Goal: Task Accomplishment & Management: Manage account settings

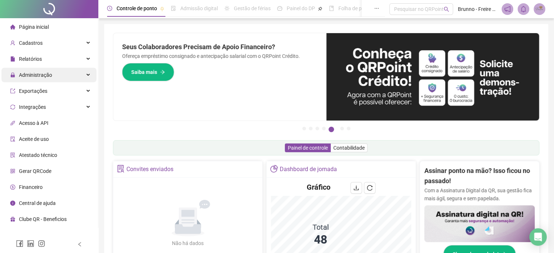
click at [47, 76] on span "Administração" at bounding box center [35, 75] width 33 height 6
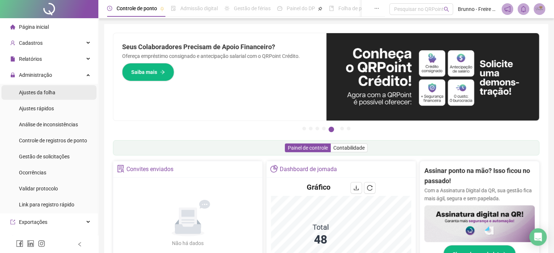
click at [34, 98] on div "Ajustes da folha" at bounding box center [37, 92] width 36 height 15
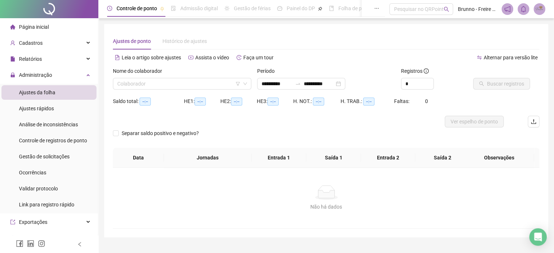
type input "**********"
click at [194, 83] on input "search" at bounding box center [178, 83] width 123 height 11
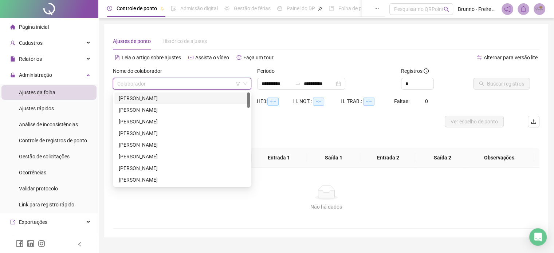
click at [151, 97] on div "[PERSON_NAME]" at bounding box center [182, 98] width 127 height 8
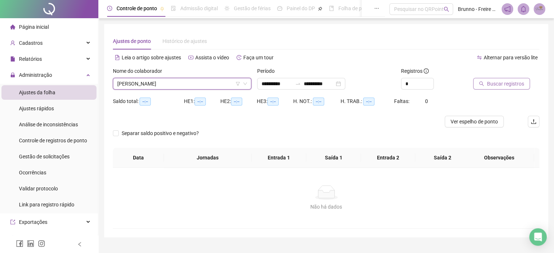
click at [514, 86] on span "Buscar registros" at bounding box center [505, 84] width 37 height 8
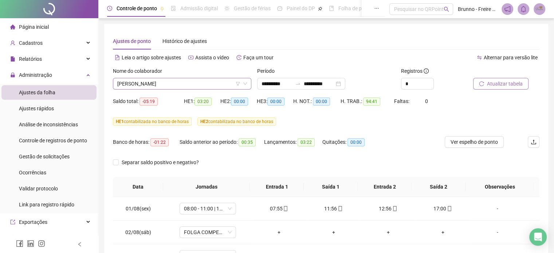
click at [223, 86] on span "[PERSON_NAME]" at bounding box center [182, 83] width 130 height 11
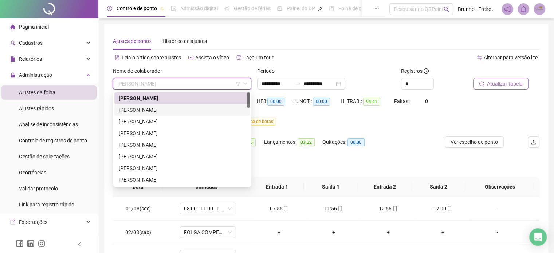
click at [167, 112] on div "[PERSON_NAME]" at bounding box center [182, 110] width 127 height 8
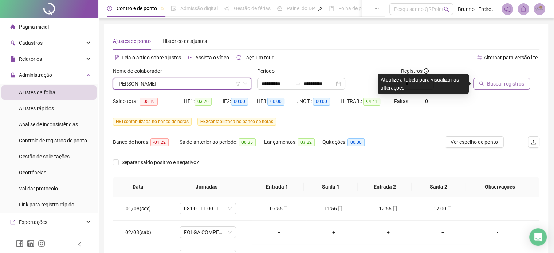
click at [514, 84] on span "Buscar registros" at bounding box center [505, 84] width 37 height 8
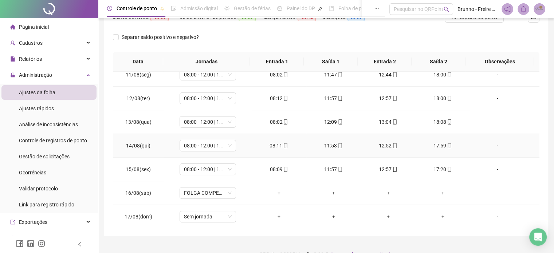
scroll to position [139, 0]
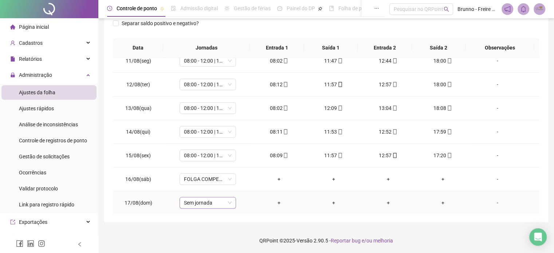
click at [201, 202] on span "Sem jornada" at bounding box center [208, 202] width 48 height 11
type input "***"
click at [201, 160] on div "Folga" at bounding box center [212, 163] width 48 height 8
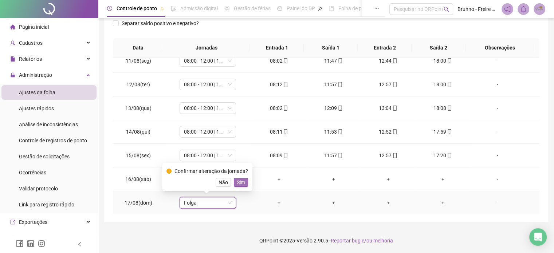
click at [239, 180] on span "Sim" at bounding box center [241, 182] width 8 height 8
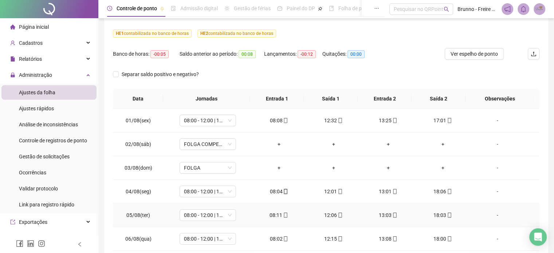
scroll to position [0, 0]
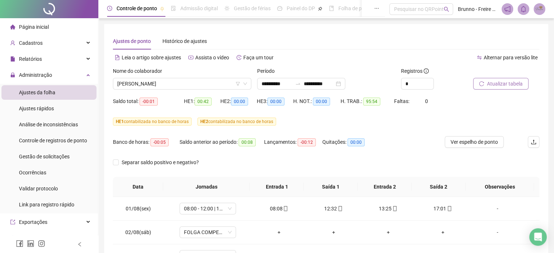
click at [498, 81] on span "Atualizar tabela" at bounding box center [505, 84] width 36 height 8
click at [191, 86] on span "[PERSON_NAME]" at bounding box center [182, 83] width 130 height 11
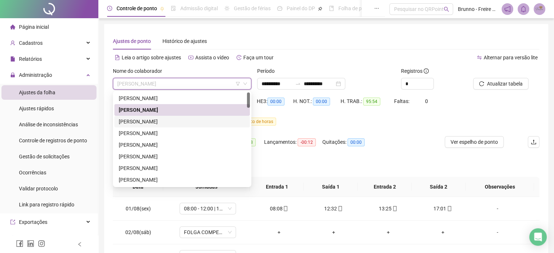
click at [159, 121] on div "[PERSON_NAME]" at bounding box center [182, 122] width 127 height 8
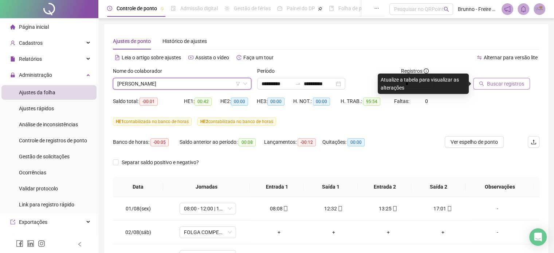
click at [517, 88] on button "Buscar registros" at bounding box center [501, 84] width 57 height 12
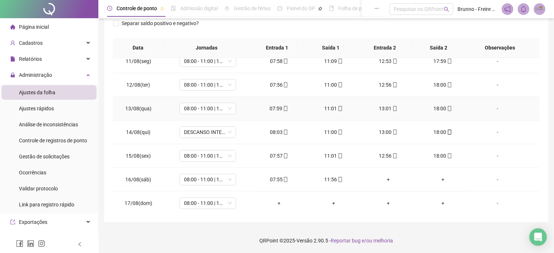
scroll to position [246, 0]
click at [211, 131] on span "DESCANSO INTER-JORNADA" at bounding box center [208, 131] width 48 height 11
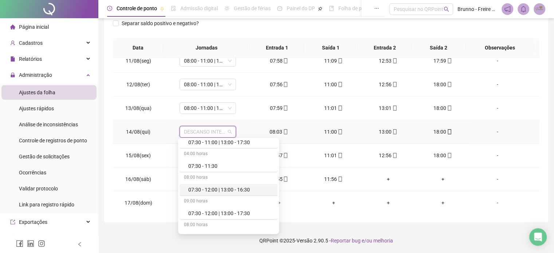
scroll to position [182, 0]
click at [208, 211] on div "08:00 - 11:00 | 13:00 - 18:00" at bounding box center [230, 212] width 85 height 8
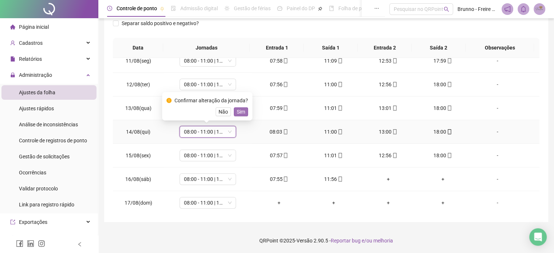
click at [237, 110] on span "Sim" at bounding box center [241, 112] width 8 height 8
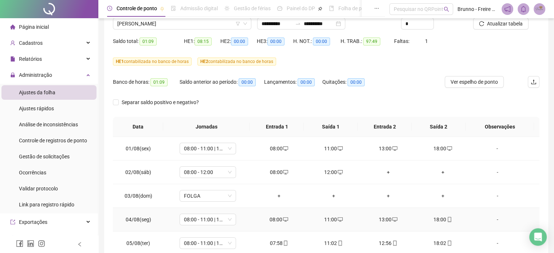
scroll to position [0, 0]
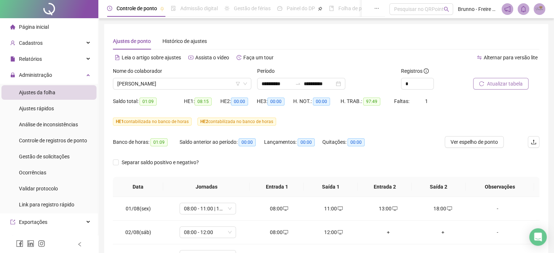
click at [496, 83] on span "Atualizar tabela" at bounding box center [505, 84] width 36 height 8
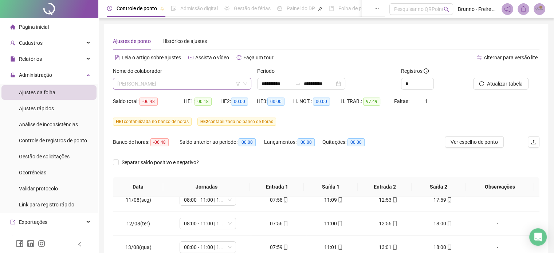
click at [195, 86] on span "[PERSON_NAME]" at bounding box center [182, 83] width 130 height 11
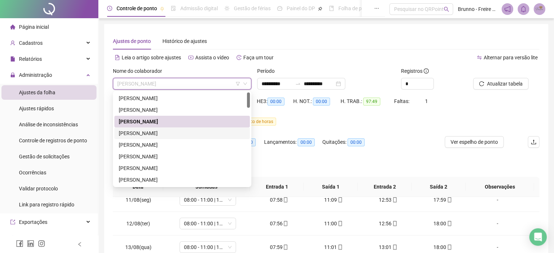
click at [149, 134] on div "[PERSON_NAME]" at bounding box center [182, 133] width 127 height 8
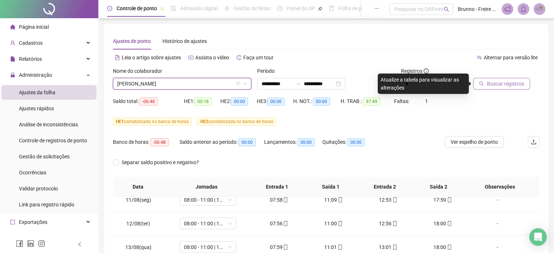
click at [517, 80] on span "Buscar registros" at bounding box center [505, 84] width 37 height 8
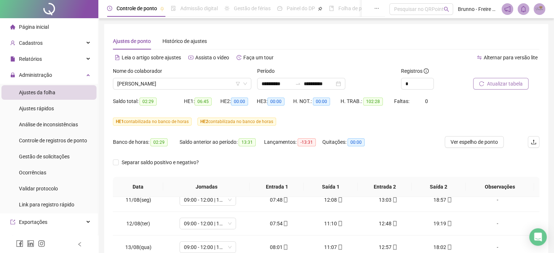
click at [503, 83] on span "Atualizar tabela" at bounding box center [505, 84] width 36 height 8
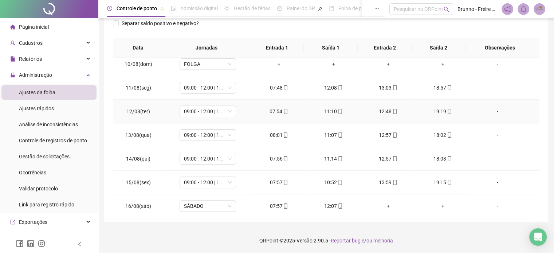
scroll to position [246, 0]
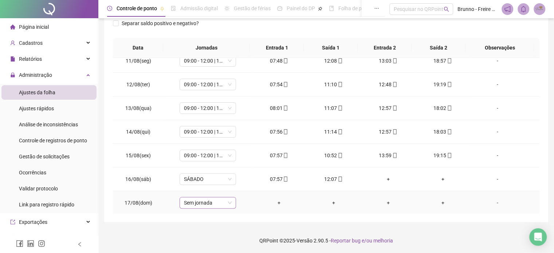
click at [219, 200] on span "Sem jornada" at bounding box center [208, 202] width 48 height 11
type input "***"
click at [210, 158] on div "Folga" at bounding box center [210, 163] width 61 height 12
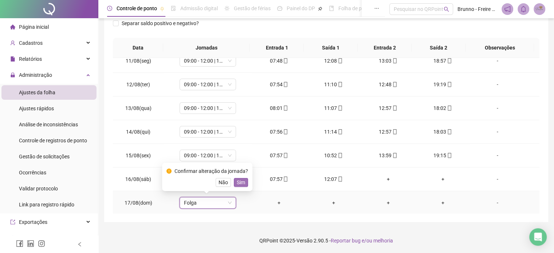
click at [242, 183] on span "Sim" at bounding box center [241, 182] width 8 height 8
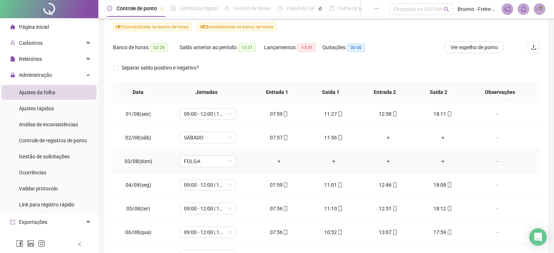
scroll to position [0, 0]
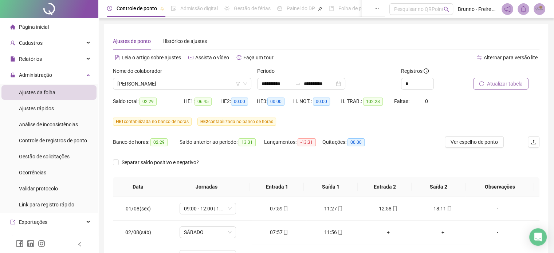
click at [498, 83] on span "Atualizar tabela" at bounding box center [505, 84] width 36 height 8
click at [221, 84] on span "[PERSON_NAME]" at bounding box center [182, 83] width 130 height 11
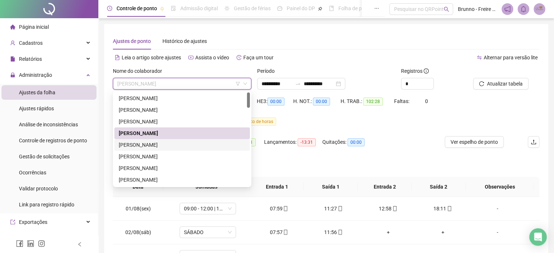
click at [156, 144] on div "[PERSON_NAME]" at bounding box center [182, 145] width 127 height 8
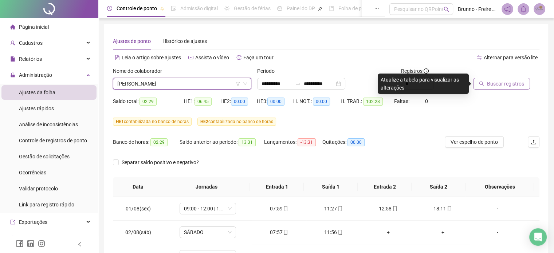
click at [509, 82] on span "Buscar registros" at bounding box center [505, 84] width 37 height 8
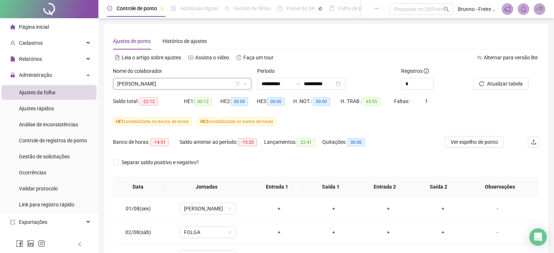
click at [200, 83] on span "[PERSON_NAME]" at bounding box center [182, 83] width 130 height 11
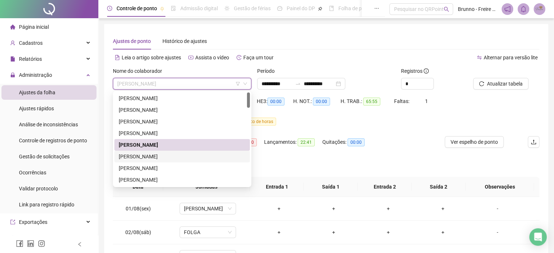
click at [156, 157] on div "[PERSON_NAME]" at bounding box center [182, 157] width 127 height 8
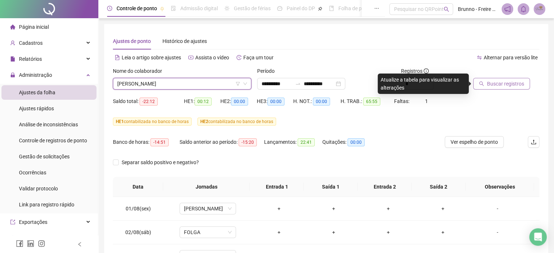
click at [504, 84] on span "Buscar registros" at bounding box center [505, 84] width 37 height 8
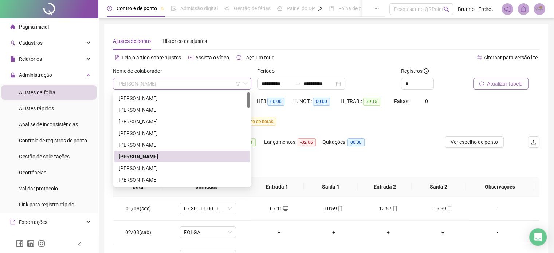
click at [202, 84] on span "[PERSON_NAME]" at bounding box center [182, 83] width 130 height 11
click at [158, 183] on div "[PERSON_NAME]" at bounding box center [182, 180] width 127 height 8
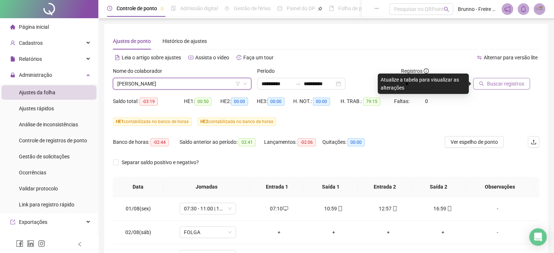
click at [504, 85] on span "Buscar registros" at bounding box center [505, 84] width 37 height 8
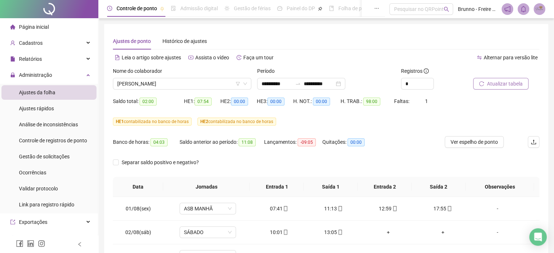
click at [502, 87] on span "Atualizar tabela" at bounding box center [505, 84] width 36 height 8
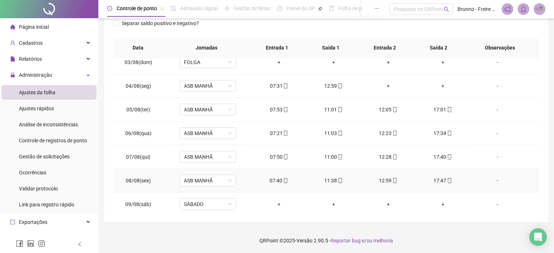
scroll to position [109, 0]
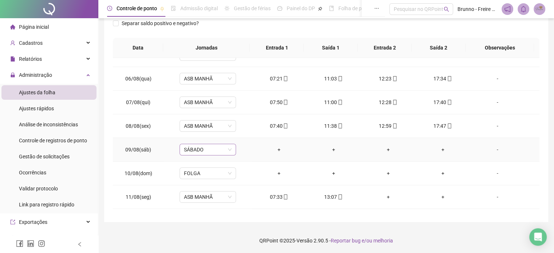
click at [208, 148] on span "SÁBADO" at bounding box center [208, 149] width 48 height 11
type input "****"
click at [206, 199] on div "Folga compensatória" at bounding box center [212, 199] width 48 height 8
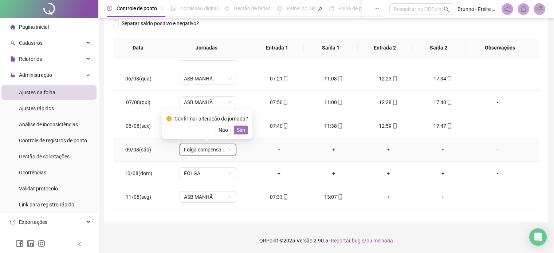
click at [243, 127] on span "Sim" at bounding box center [241, 130] width 8 height 8
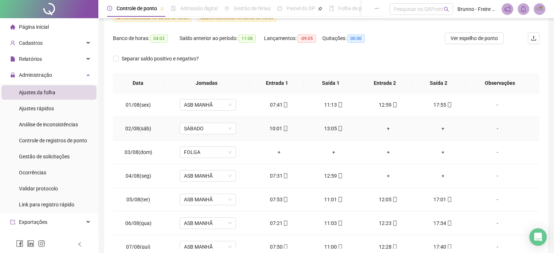
scroll to position [0, 0]
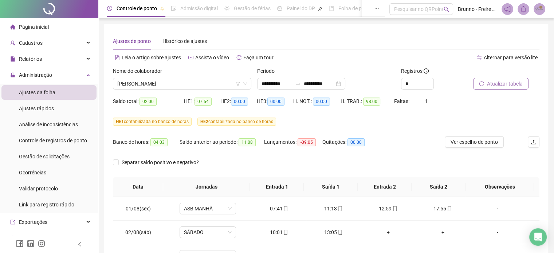
click at [506, 83] on span "Atualizar tabela" at bounding box center [505, 84] width 36 height 8
click at [209, 81] on span "[PERSON_NAME]" at bounding box center [182, 83] width 130 height 11
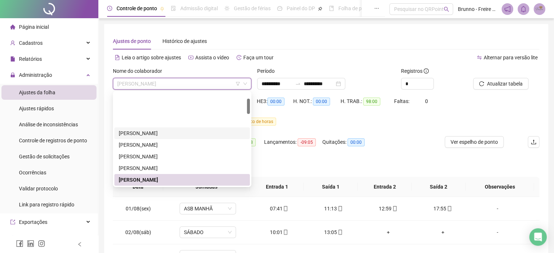
scroll to position [36, 0]
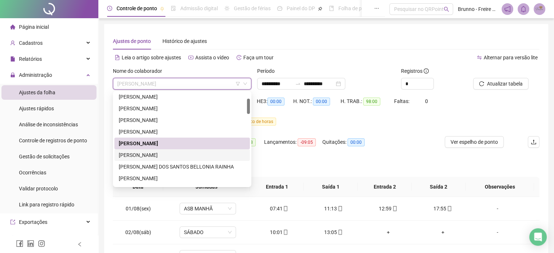
click at [150, 154] on div "[PERSON_NAME]" at bounding box center [182, 155] width 127 height 8
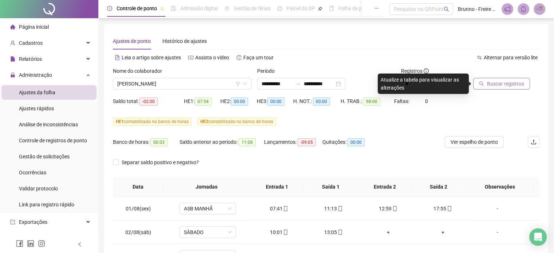
click at [500, 83] on span "Buscar registros" at bounding box center [505, 84] width 37 height 8
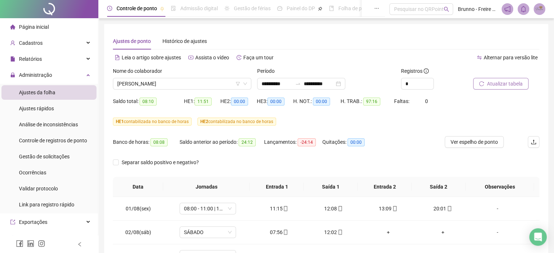
click at [507, 85] on span "Atualizar tabela" at bounding box center [505, 84] width 36 height 8
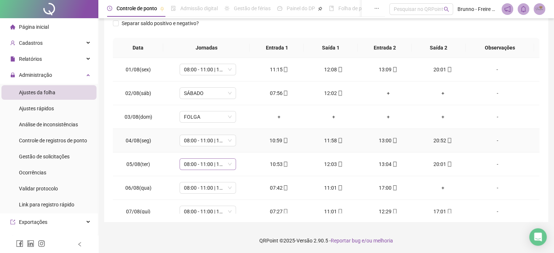
scroll to position [0, 0]
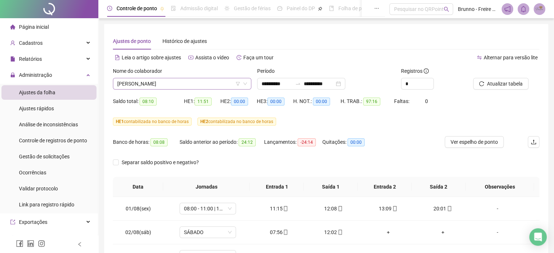
click at [213, 81] on span "[PERSON_NAME]" at bounding box center [182, 83] width 130 height 11
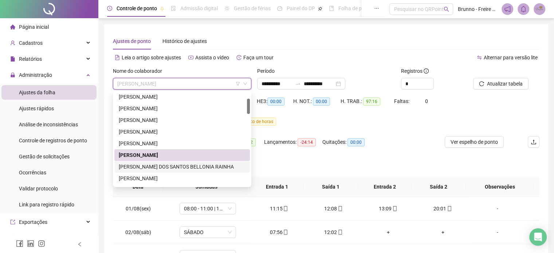
click at [146, 164] on div "[PERSON_NAME] DOS SANTOS BELLONIA RAINHA" at bounding box center [182, 167] width 127 height 8
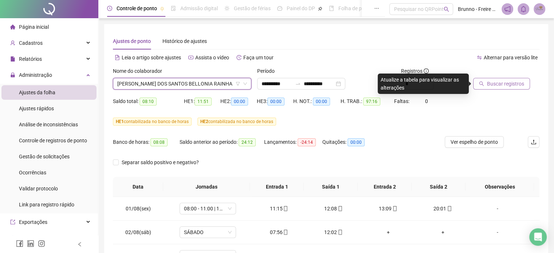
click at [495, 84] on span "Buscar registros" at bounding box center [505, 84] width 37 height 8
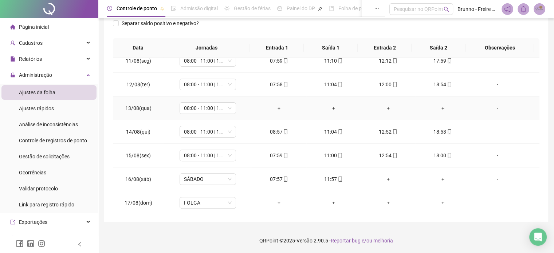
click at [277, 109] on div "+" at bounding box center [279, 108] width 43 height 8
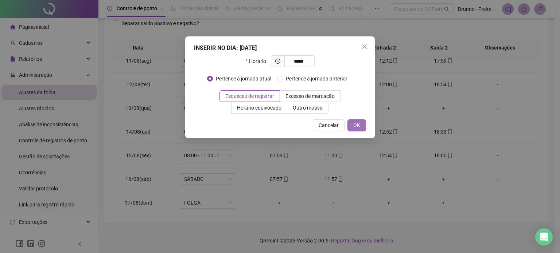
type input "*****"
click at [354, 126] on span "OK" at bounding box center [356, 125] width 7 height 8
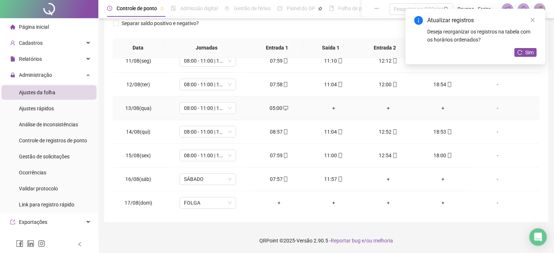
click at [332, 106] on div "+" at bounding box center [333, 108] width 43 height 8
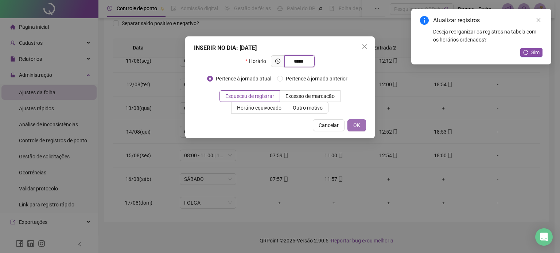
type input "*****"
click at [356, 128] on span "OK" at bounding box center [356, 125] width 7 height 8
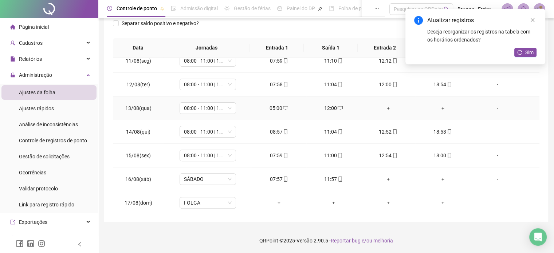
click at [383, 107] on div "+" at bounding box center [388, 108] width 43 height 8
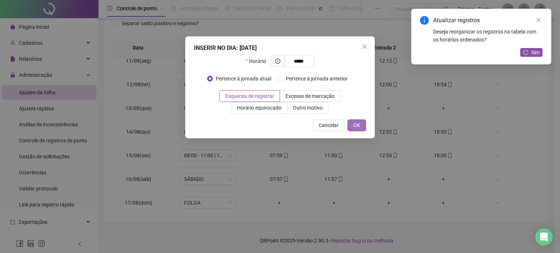
type input "*****"
click at [358, 126] on span "OK" at bounding box center [356, 125] width 7 height 8
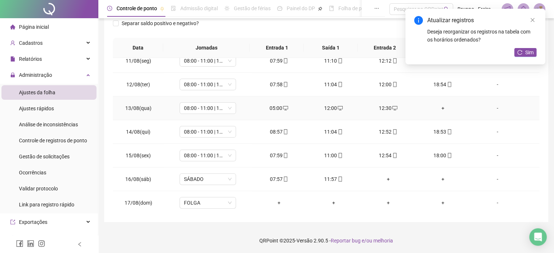
click at [437, 109] on div "+" at bounding box center [442, 108] width 43 height 8
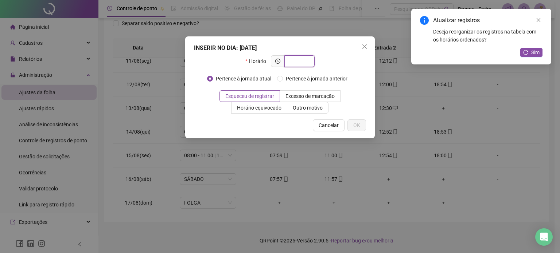
type input "*"
type input "*****"
click at [353, 124] on span "OK" at bounding box center [356, 125] width 7 height 8
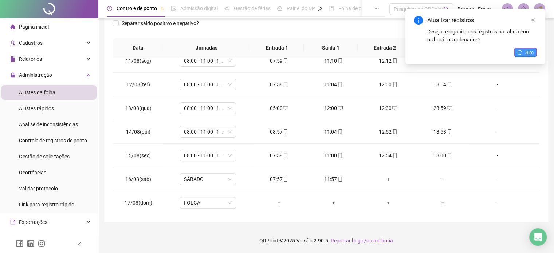
click at [529, 51] on span "Sim" at bounding box center [529, 52] width 8 height 8
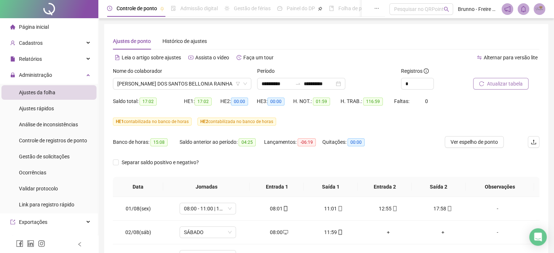
click at [500, 86] on span "Atualizar tabela" at bounding box center [505, 84] width 36 height 8
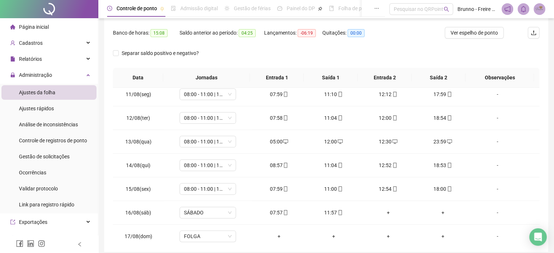
scroll to position [246, 0]
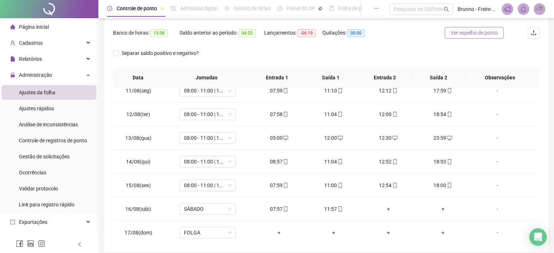
click at [483, 32] on span "Ver espelho de ponto" at bounding box center [474, 33] width 47 height 8
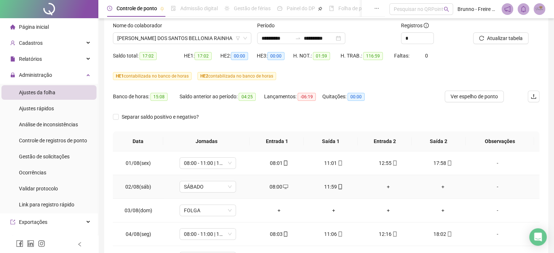
scroll to position [30, 0]
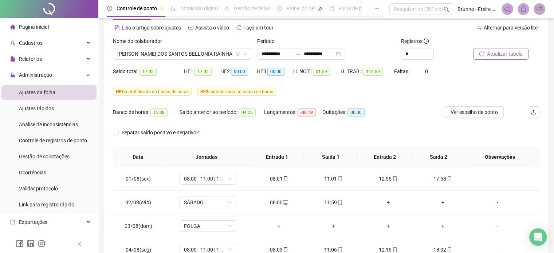
click at [506, 52] on span "Atualizar tabela" at bounding box center [505, 54] width 36 height 8
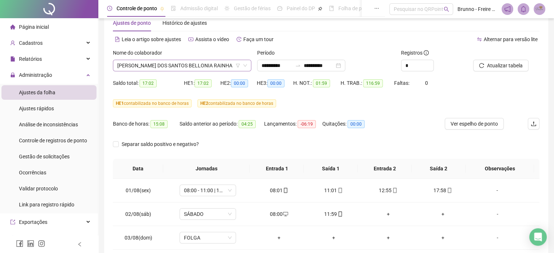
scroll to position [0, 0]
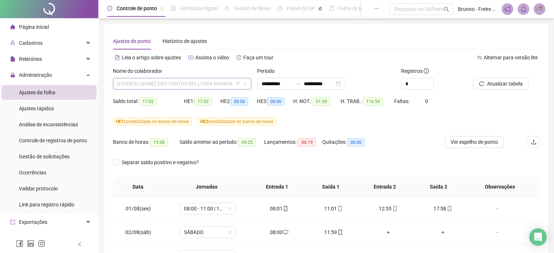
click at [217, 81] on span "[PERSON_NAME] DOS SANTOS BELLONIA RAINHA" at bounding box center [182, 83] width 130 height 11
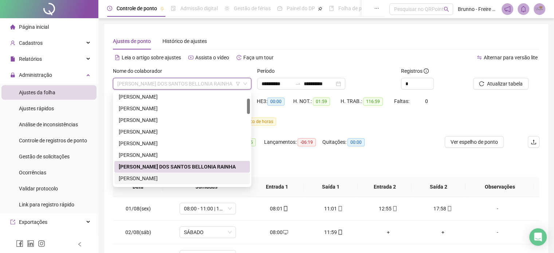
click at [141, 177] on div "[PERSON_NAME]" at bounding box center [182, 178] width 127 height 8
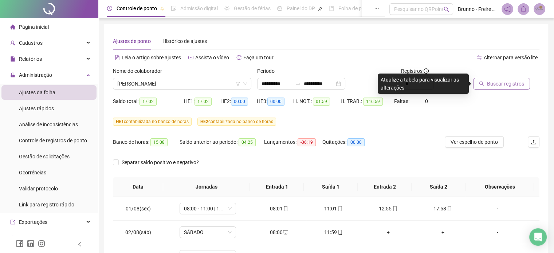
click at [513, 85] on span "Buscar registros" at bounding box center [505, 84] width 37 height 8
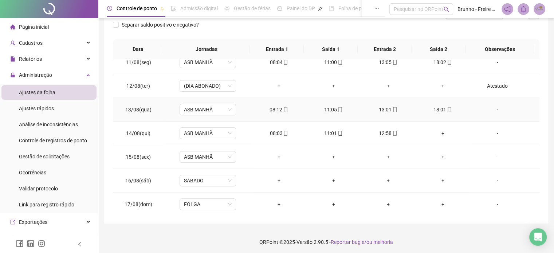
scroll to position [109, 0]
click at [437, 133] on div "+" at bounding box center [442, 133] width 43 height 8
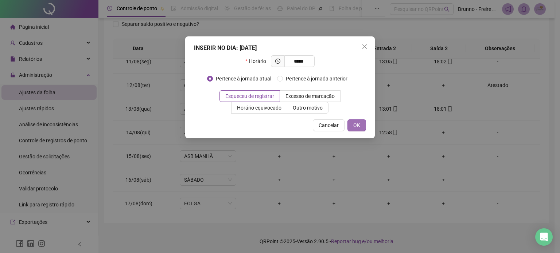
type input "*****"
click at [364, 126] on button "OK" at bounding box center [356, 125] width 19 height 12
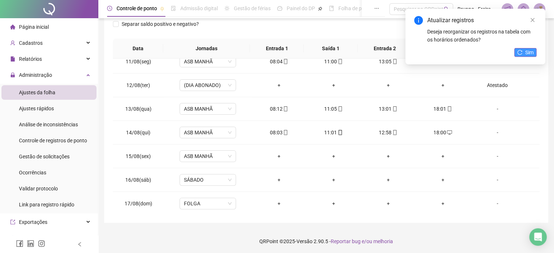
click at [526, 54] on span "Sim" at bounding box center [529, 52] width 8 height 8
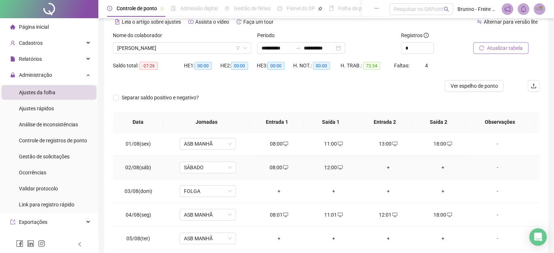
scroll to position [0, 0]
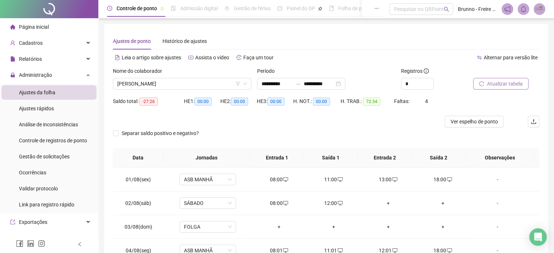
click at [507, 85] on span "Atualizar tabela" at bounding box center [505, 84] width 36 height 8
click at [217, 84] on span "[PERSON_NAME]" at bounding box center [182, 83] width 130 height 11
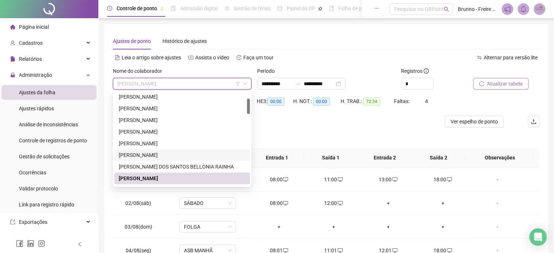
click at [504, 83] on span "Atualizar tabela" at bounding box center [505, 84] width 36 height 8
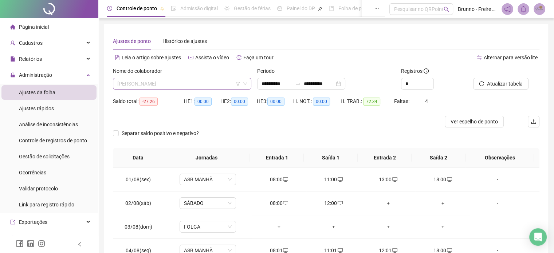
click at [188, 86] on span "[PERSON_NAME]" at bounding box center [182, 83] width 130 height 11
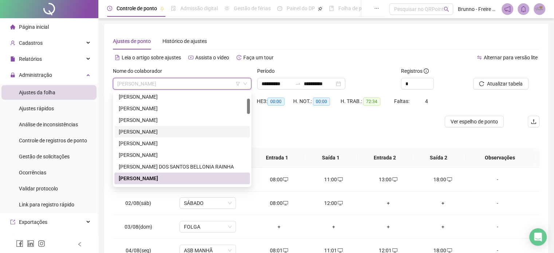
click at [179, 135] on div "[PERSON_NAME]" at bounding box center [182, 132] width 127 height 8
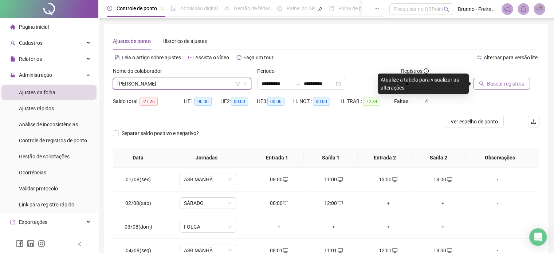
click at [507, 86] on span "Buscar registros" at bounding box center [505, 84] width 37 height 8
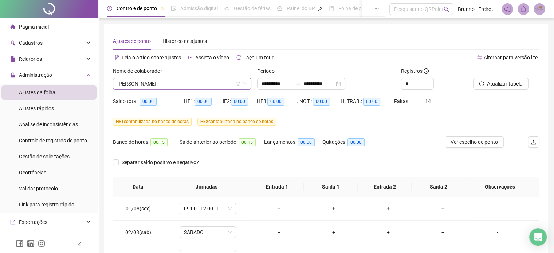
click at [165, 82] on span "[PERSON_NAME]" at bounding box center [182, 83] width 130 height 11
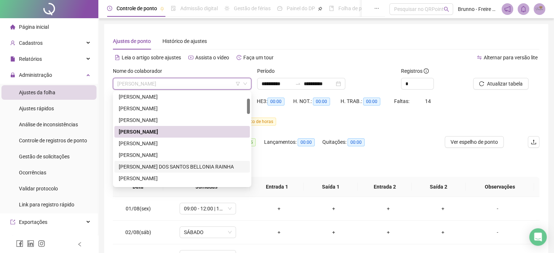
scroll to position [73, 0]
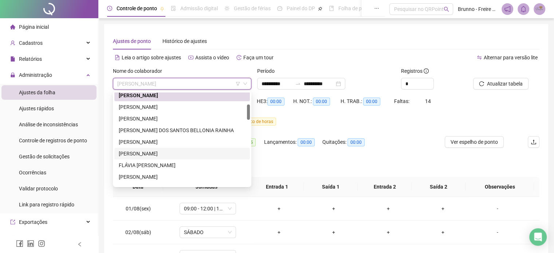
click at [128, 153] on div "[PERSON_NAME]" at bounding box center [182, 154] width 127 height 8
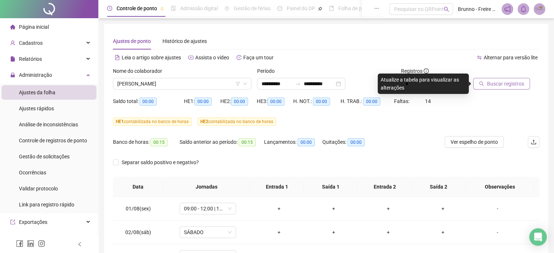
click at [496, 83] on span "Buscar registros" at bounding box center [505, 84] width 37 height 8
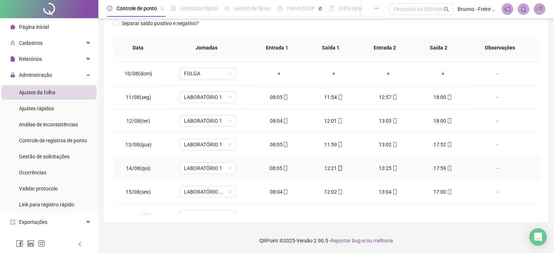
scroll to position [136, 0]
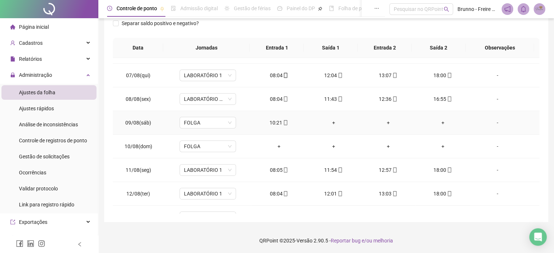
click at [332, 122] on div "+" at bounding box center [333, 123] width 43 height 8
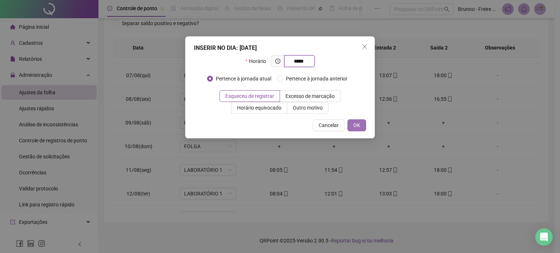
type input "*****"
click at [354, 124] on span "OK" at bounding box center [356, 125] width 7 height 8
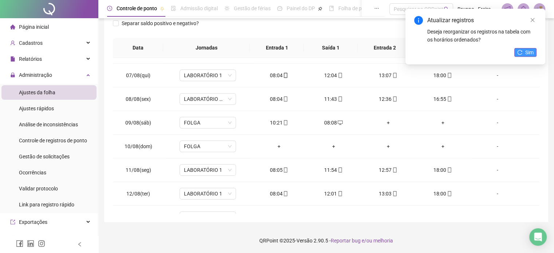
click at [528, 51] on span "Sim" at bounding box center [529, 52] width 8 height 8
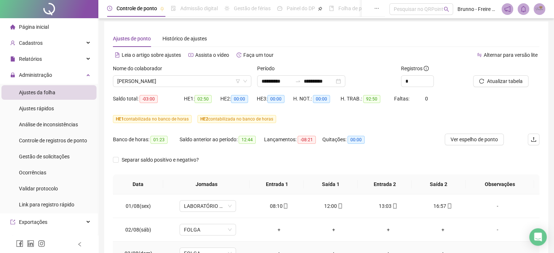
scroll to position [0, 0]
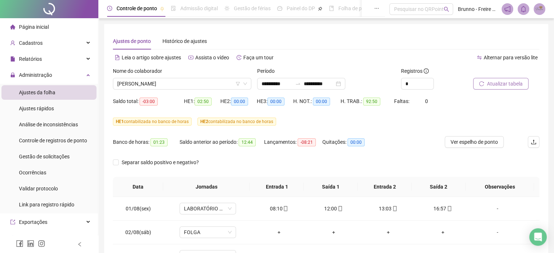
click at [505, 83] on span "Atualizar tabela" at bounding box center [505, 84] width 36 height 8
click at [517, 85] on span "Atualizar tabela" at bounding box center [505, 84] width 36 height 8
click at [185, 85] on span "[PERSON_NAME]" at bounding box center [182, 83] width 130 height 11
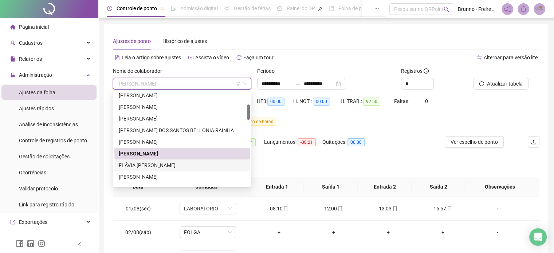
click at [155, 165] on div "FLÁVIA [PERSON_NAME]" at bounding box center [182, 165] width 127 height 8
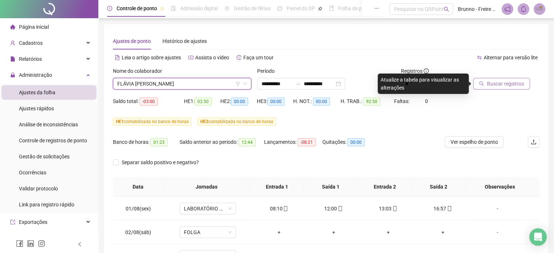
click at [517, 86] on span "Buscar registros" at bounding box center [505, 84] width 37 height 8
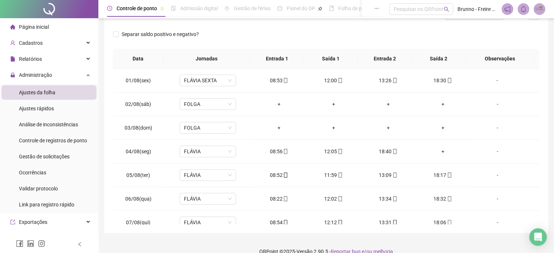
scroll to position [139, 0]
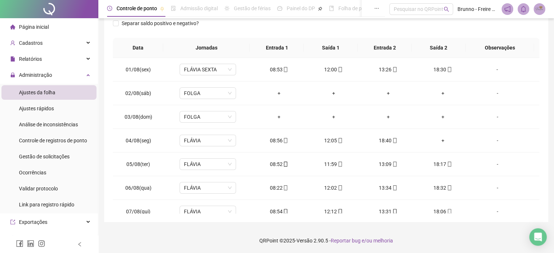
click at [544, 130] on div "**********" at bounding box center [326, 53] width 444 height 337
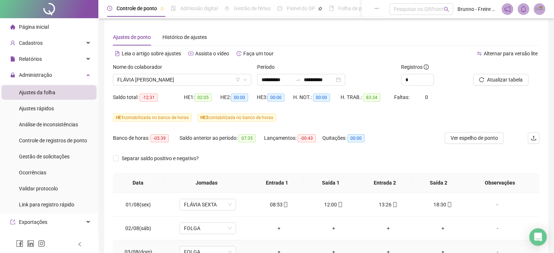
scroll to position [0, 0]
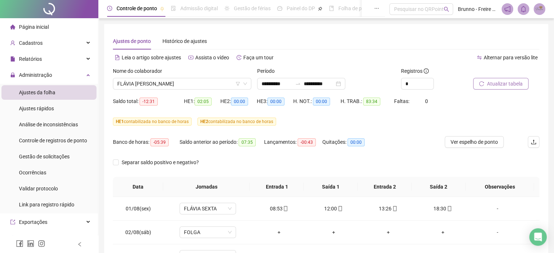
click at [488, 86] on span "Atualizar tabela" at bounding box center [505, 84] width 36 height 8
click at [201, 87] on span "FLÁVIA [PERSON_NAME]" at bounding box center [182, 83] width 130 height 11
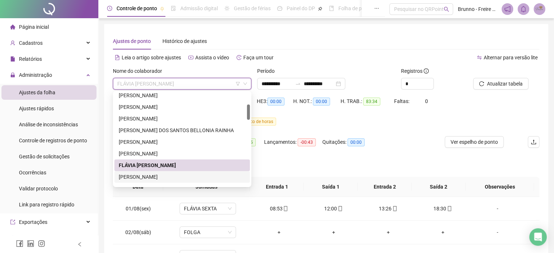
click at [145, 178] on div "[PERSON_NAME]" at bounding box center [182, 177] width 127 height 8
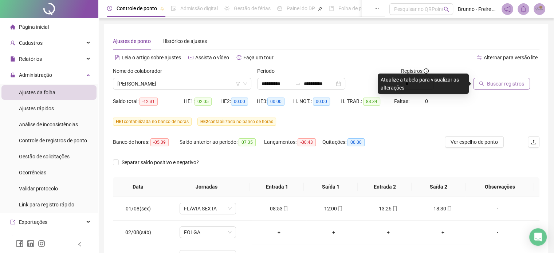
click at [506, 88] on button "Buscar registros" at bounding box center [501, 84] width 57 height 12
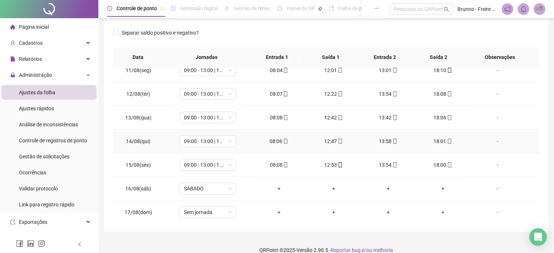
scroll to position [139, 0]
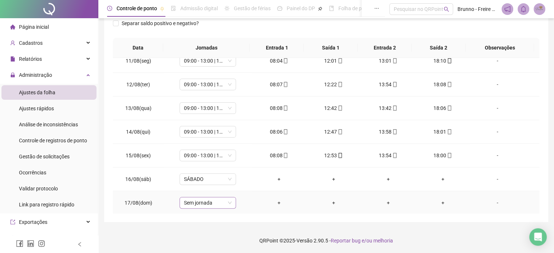
click at [192, 203] on span "Sem jornada" at bounding box center [208, 202] width 48 height 11
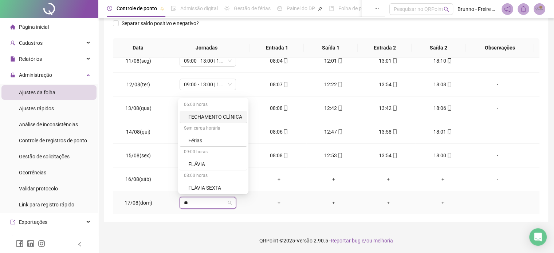
type input "***"
click at [192, 163] on div "Folga" at bounding box center [212, 163] width 48 height 8
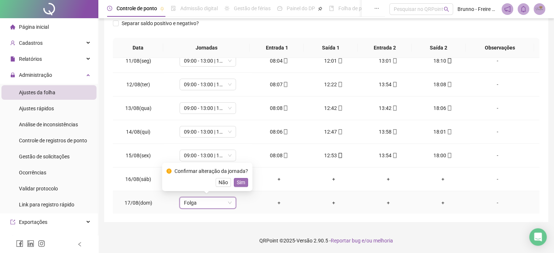
click at [237, 183] on span "Sim" at bounding box center [241, 182] width 8 height 8
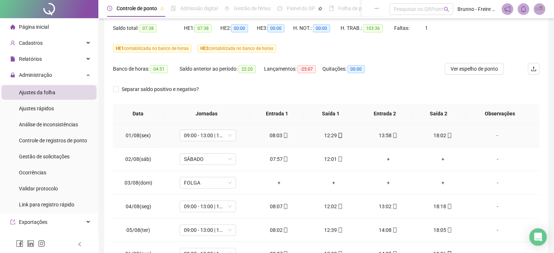
scroll to position [0, 0]
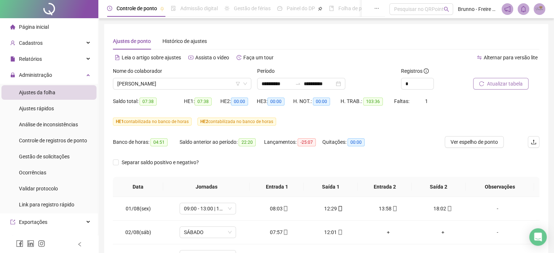
click at [507, 82] on span "Atualizar tabela" at bounding box center [505, 84] width 36 height 8
click at [503, 83] on span "Atualizar tabela" at bounding box center [505, 84] width 36 height 8
click at [191, 83] on span "[PERSON_NAME]" at bounding box center [182, 83] width 130 height 11
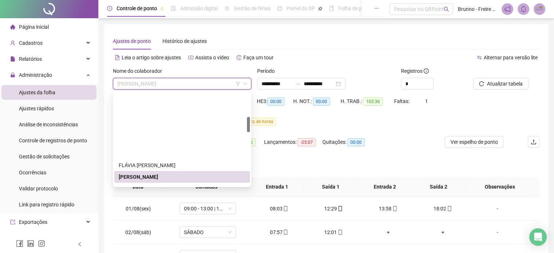
scroll to position [146, 0]
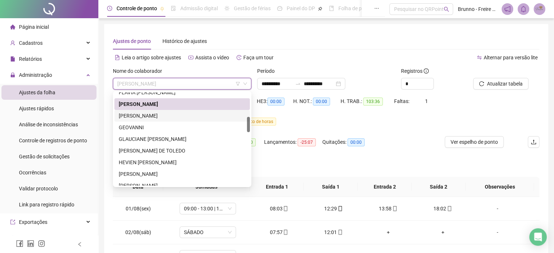
click at [142, 113] on div "[PERSON_NAME]" at bounding box center [182, 116] width 127 height 8
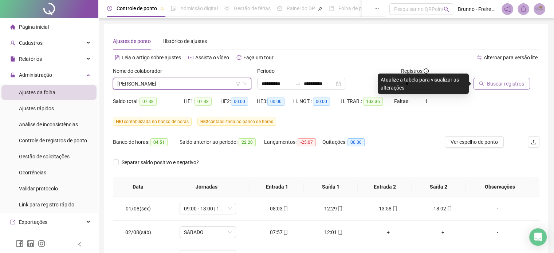
click at [520, 83] on span "Buscar registros" at bounding box center [505, 84] width 37 height 8
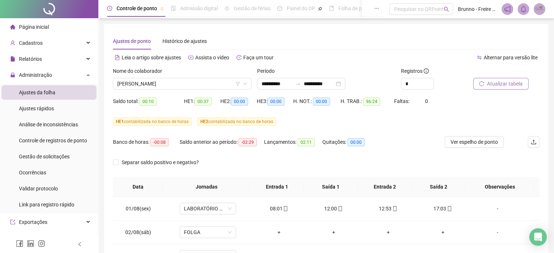
click at [507, 82] on span "Atualizar tabela" at bounding box center [505, 84] width 36 height 8
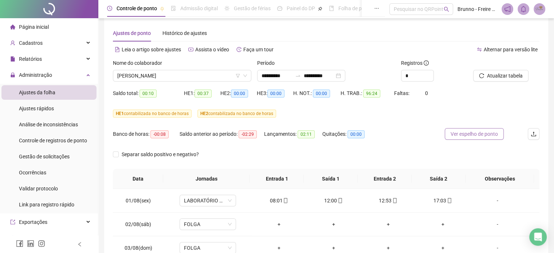
scroll to position [0, 0]
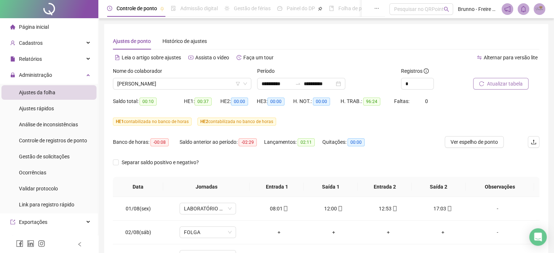
click at [494, 83] on span "Atualizar tabela" at bounding box center [505, 84] width 36 height 8
click at [182, 81] on span "[PERSON_NAME]" at bounding box center [182, 83] width 130 height 11
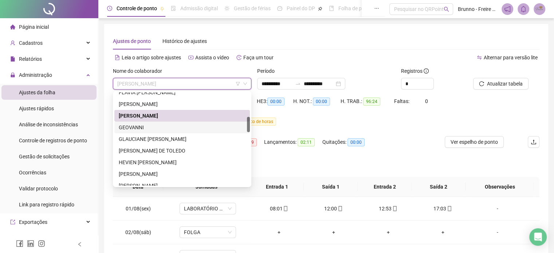
click at [135, 127] on div "GEOVANNI" at bounding box center [182, 127] width 127 height 8
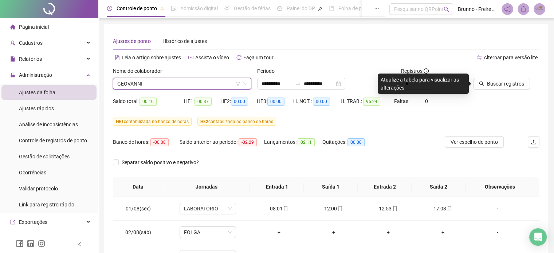
click at [162, 85] on span "GEOVANNI" at bounding box center [182, 83] width 130 height 11
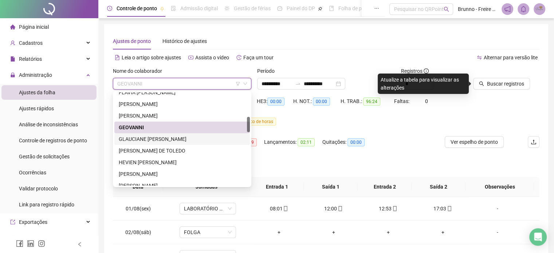
click at [145, 138] on div "GLAUCIANE [PERSON_NAME]" at bounding box center [182, 139] width 127 height 8
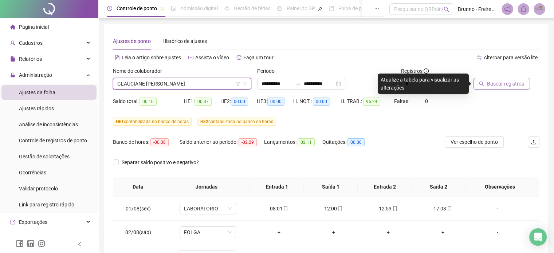
click at [498, 84] on span "Buscar registros" at bounding box center [505, 84] width 37 height 8
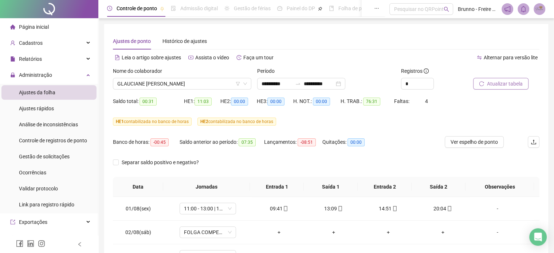
click at [502, 86] on span "Atualizar tabela" at bounding box center [505, 84] width 36 height 8
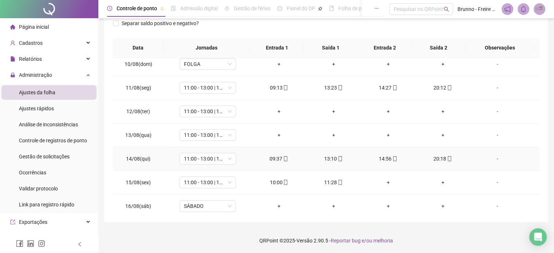
scroll to position [246, 0]
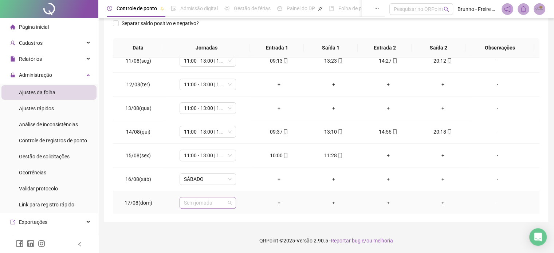
click at [202, 207] on span "Sem jornada" at bounding box center [208, 202] width 48 height 11
type input "*"
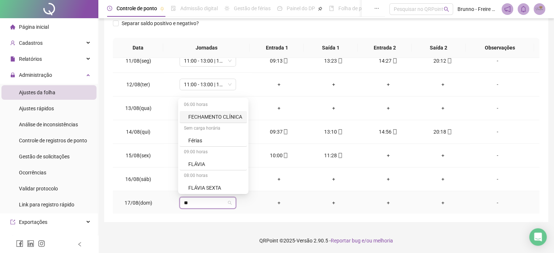
type input "***"
click at [215, 161] on div "Folga" at bounding box center [212, 163] width 48 height 8
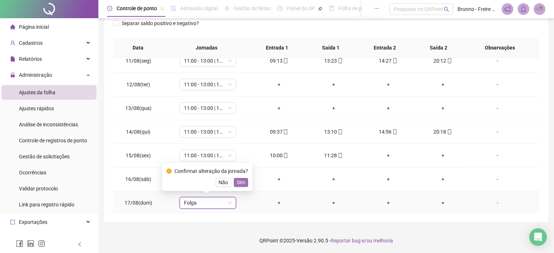
click at [240, 182] on span "Sim" at bounding box center [241, 182] width 8 height 8
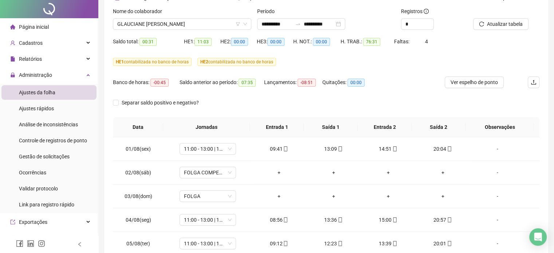
scroll to position [0, 0]
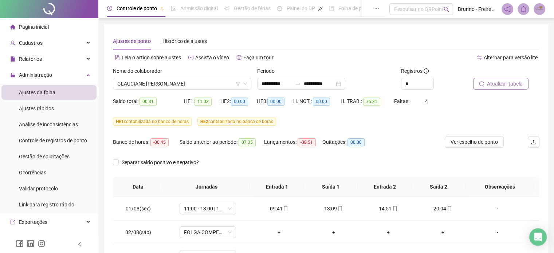
click at [503, 82] on span "Atualizar tabela" at bounding box center [505, 84] width 36 height 8
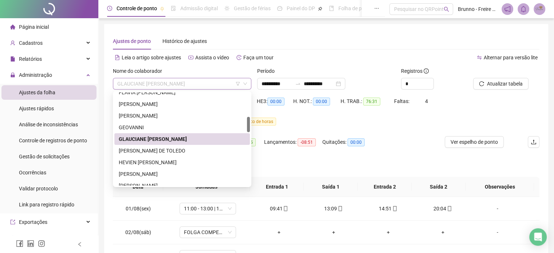
click at [204, 84] on span "GLAUCIANE [PERSON_NAME]" at bounding box center [182, 83] width 130 height 11
click at [138, 151] on div "[PERSON_NAME] DE TOLEDO" at bounding box center [182, 151] width 127 height 8
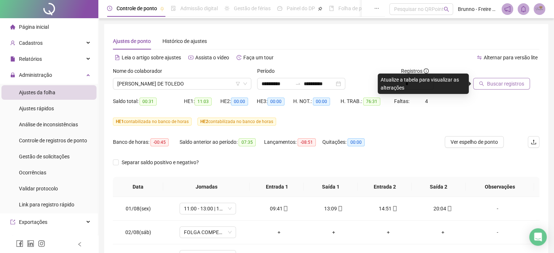
click at [506, 87] on span "Buscar registros" at bounding box center [505, 84] width 37 height 8
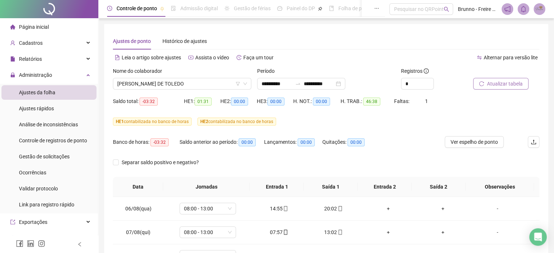
click at [501, 80] on span "Atualizar tabela" at bounding box center [505, 84] width 36 height 8
click at [211, 84] on span "[PERSON_NAME] DE TOLEDO" at bounding box center [182, 83] width 130 height 11
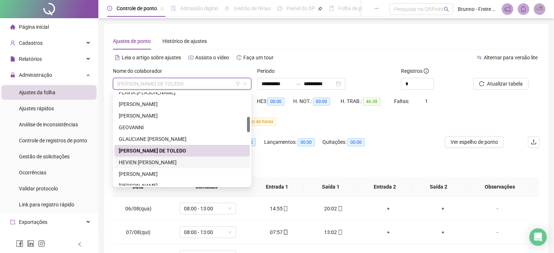
click at [162, 163] on div "HEVIEN [PERSON_NAME]" at bounding box center [182, 162] width 127 height 8
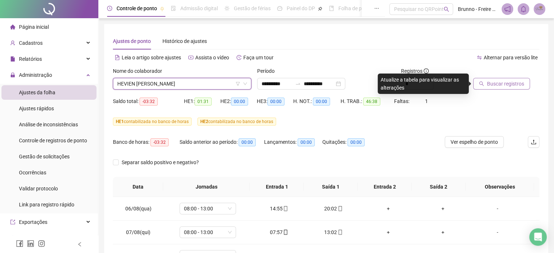
click at [518, 81] on span "Buscar registros" at bounding box center [505, 84] width 37 height 8
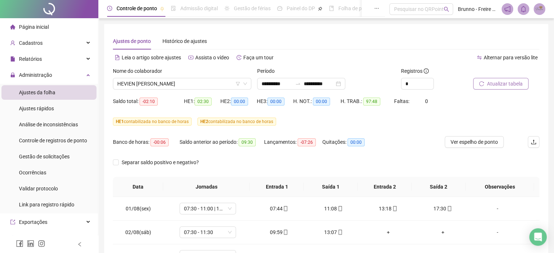
click at [502, 84] on span "Atualizar tabela" at bounding box center [505, 84] width 36 height 8
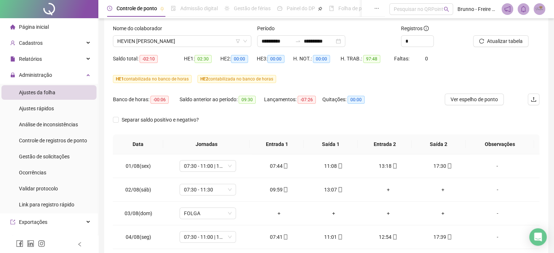
scroll to position [30, 0]
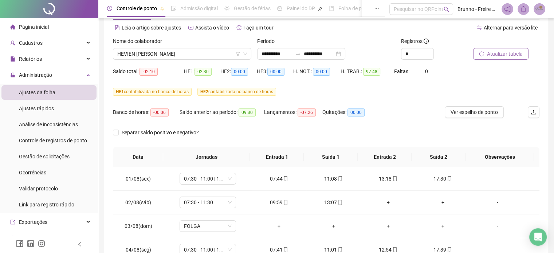
click at [508, 54] on span "Atualizar tabela" at bounding box center [505, 54] width 36 height 8
click at [189, 48] on span "HEVIEN [PERSON_NAME]" at bounding box center [182, 53] width 130 height 11
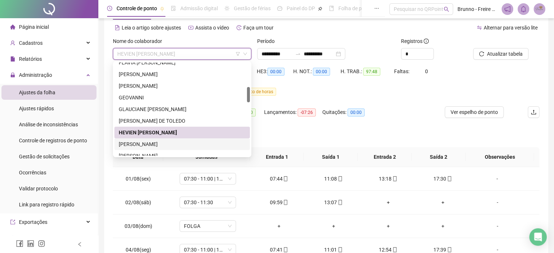
click at [136, 143] on div "[PERSON_NAME]" at bounding box center [182, 144] width 127 height 8
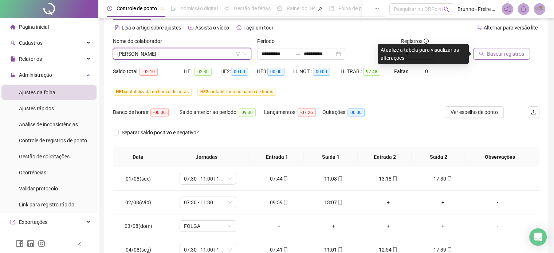
click at [503, 50] on span "Buscar registros" at bounding box center [505, 54] width 37 height 8
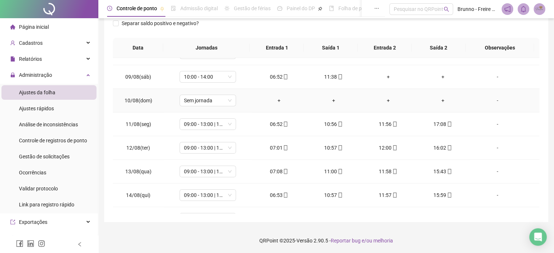
scroll to position [246, 0]
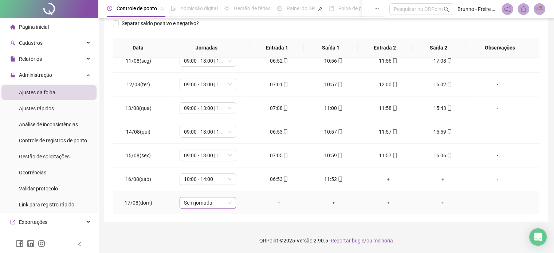
click at [215, 206] on span "Sem jornada" at bounding box center [208, 202] width 48 height 11
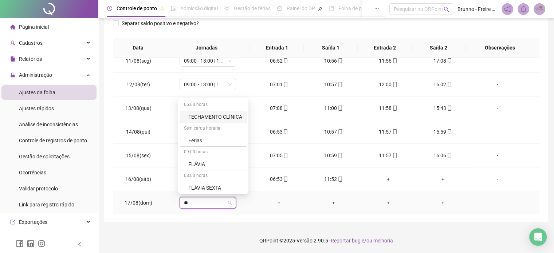
type input "***"
click at [205, 158] on div "Folga" at bounding box center [210, 163] width 61 height 12
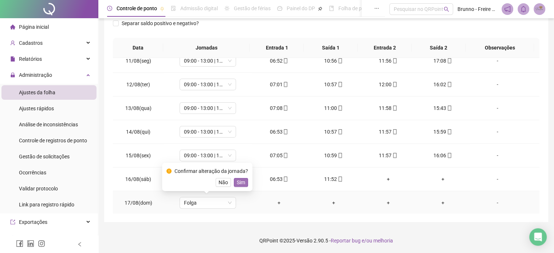
click at [241, 182] on span "Sim" at bounding box center [241, 182] width 8 height 8
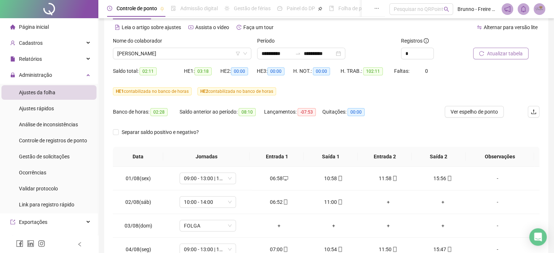
scroll to position [30, 0]
click at [495, 56] on span "Atualizar tabela" at bounding box center [505, 54] width 36 height 8
click at [195, 51] on span "[PERSON_NAME]" at bounding box center [182, 53] width 130 height 11
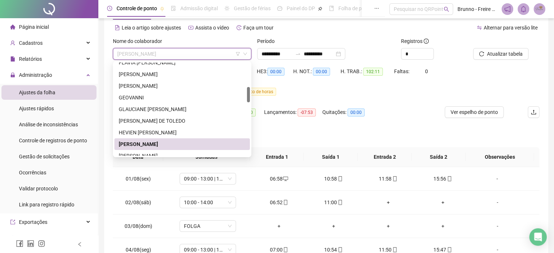
scroll to position [219, 0]
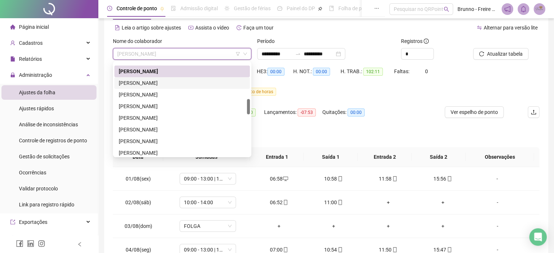
click at [147, 82] on div "[PERSON_NAME]" at bounding box center [182, 83] width 127 height 8
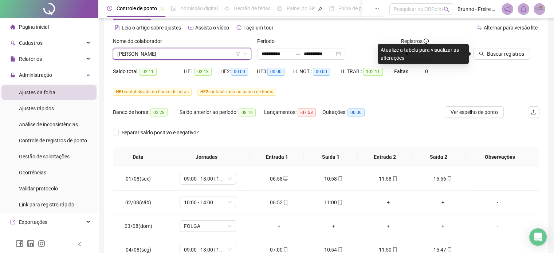
click at [494, 59] on button "Buscar registros" at bounding box center [501, 54] width 57 height 12
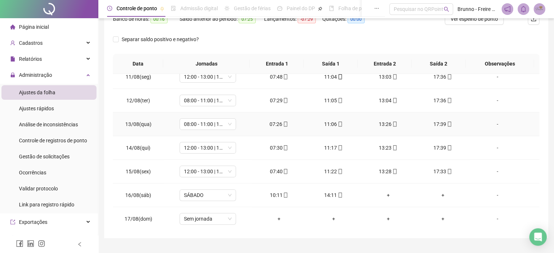
scroll to position [139, 0]
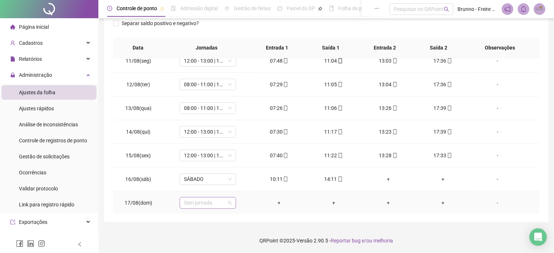
click at [197, 201] on span "Sem jornada" at bounding box center [208, 202] width 48 height 11
type input "****"
click at [208, 164] on div "Folga" at bounding box center [212, 163] width 48 height 8
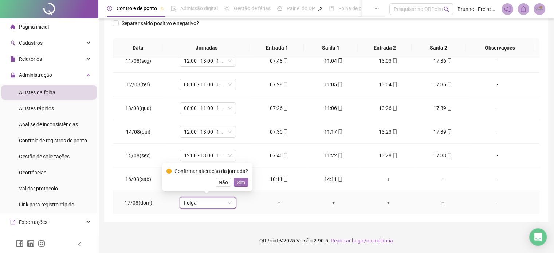
click at [238, 182] on span "Sim" at bounding box center [241, 182] width 8 height 8
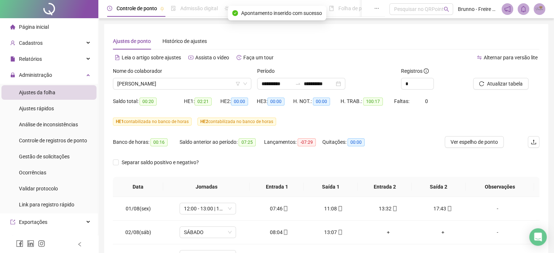
scroll to position [0, 0]
click at [502, 84] on span "Atualizar tabela" at bounding box center [505, 84] width 36 height 8
click at [191, 83] on span "[PERSON_NAME]" at bounding box center [182, 83] width 130 height 11
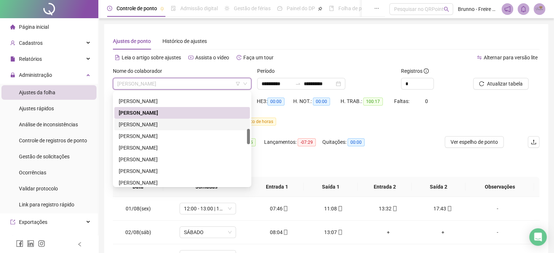
click at [159, 125] on div "[PERSON_NAME]" at bounding box center [182, 125] width 127 height 8
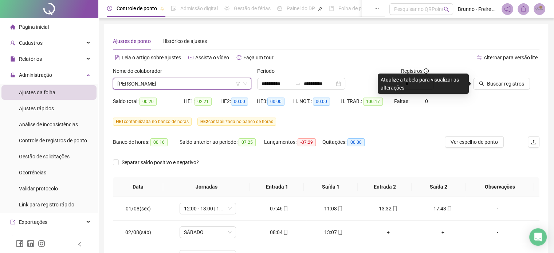
click at [502, 90] on div "Buscar registros" at bounding box center [506, 81] width 72 height 28
click at [503, 86] on span "Buscar registros" at bounding box center [505, 84] width 37 height 8
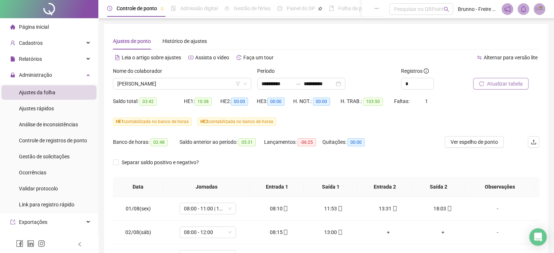
click at [540, 116] on div "**********" at bounding box center [326, 192] width 444 height 337
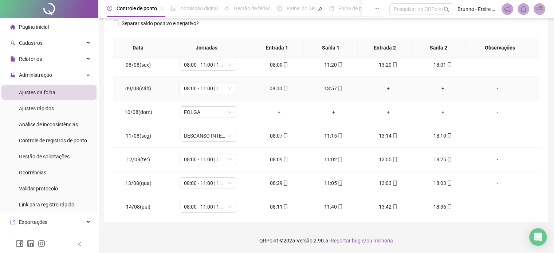
scroll to position [182, 0]
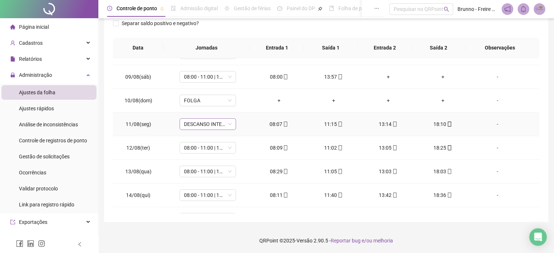
click at [189, 122] on span "DESCANSO INTER-JORNADA" at bounding box center [208, 124] width 48 height 11
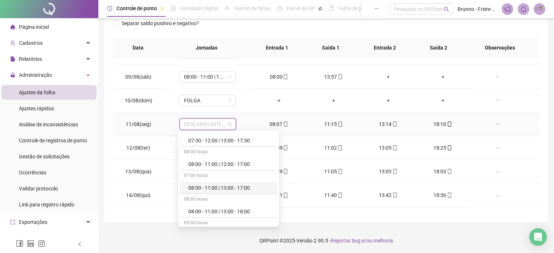
scroll to position [219, 0]
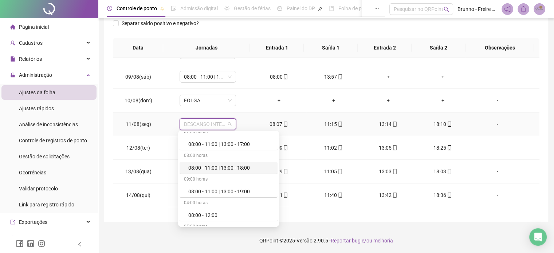
click at [229, 167] on div "08:00 - 11:00 | 13:00 - 18:00" at bounding box center [230, 168] width 85 height 8
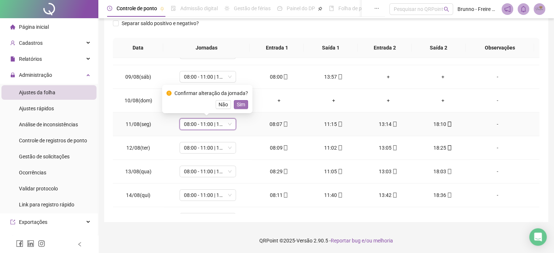
click at [239, 102] on span "Sim" at bounding box center [241, 105] width 8 height 8
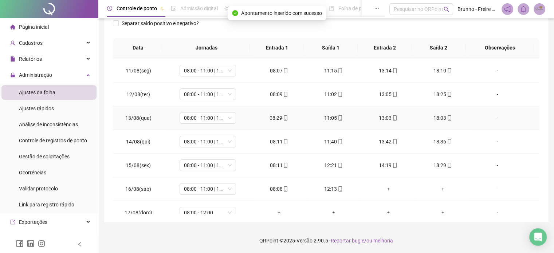
scroll to position [246, 0]
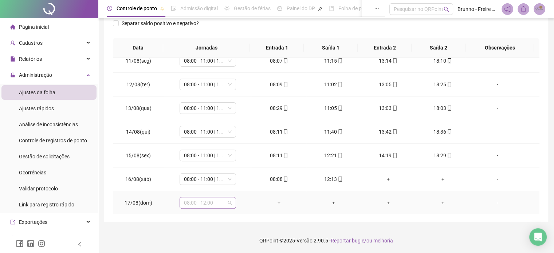
click at [219, 200] on span "08:00 - 12:00" at bounding box center [208, 202] width 48 height 11
type input "***"
click at [220, 161] on div "Folga" at bounding box center [212, 163] width 48 height 8
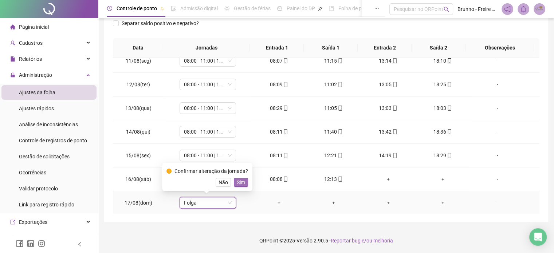
click at [243, 183] on span "Sim" at bounding box center [241, 182] width 8 height 8
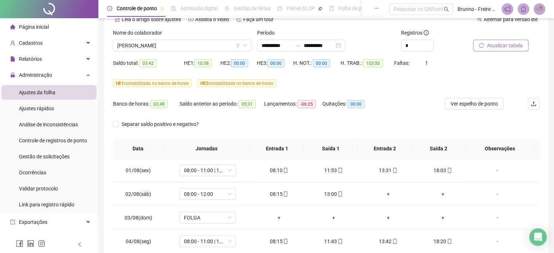
scroll to position [30, 0]
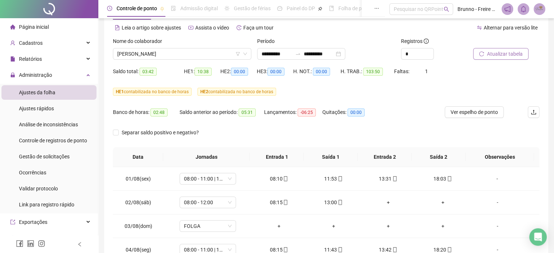
click at [516, 55] on span "Atualizar tabela" at bounding box center [505, 54] width 36 height 8
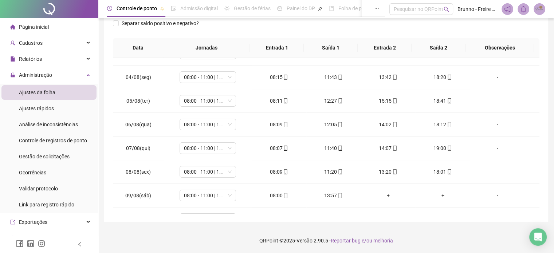
scroll to position [100, 0]
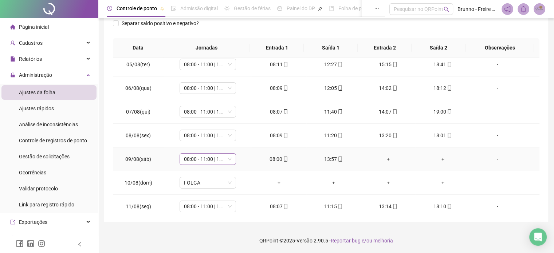
click at [228, 159] on span "08:00 - 11:00 | 13:00 - 18:00" at bounding box center [208, 159] width 48 height 11
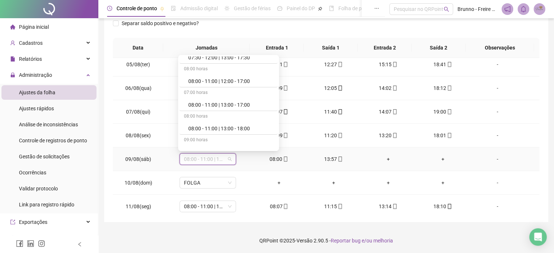
scroll to position [219, 0]
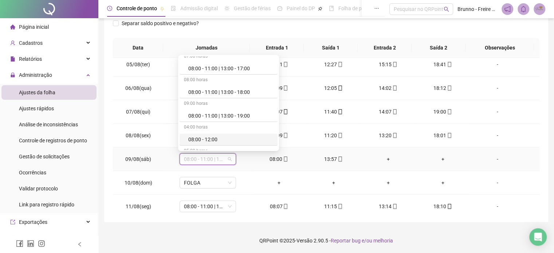
click at [211, 138] on div "08:00 - 12:00" at bounding box center [230, 140] width 85 height 8
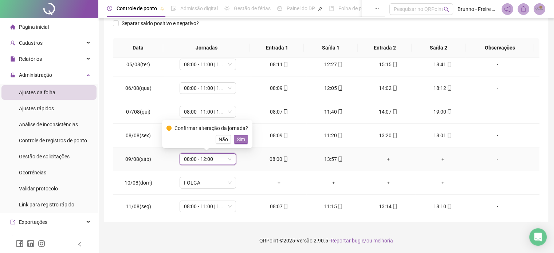
click at [237, 140] on span "Sim" at bounding box center [241, 140] width 8 height 8
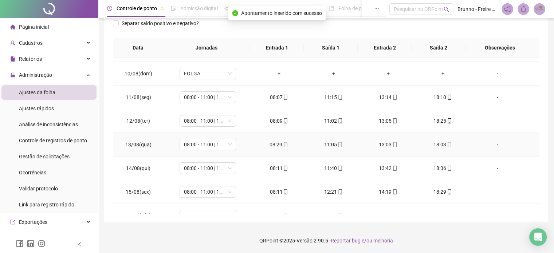
scroll to position [246, 0]
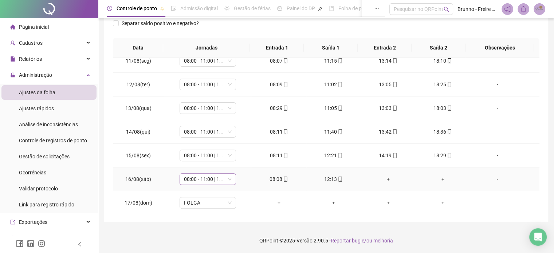
click at [229, 177] on span "08:00 - 11:00 | 13:00 - 18:00" at bounding box center [208, 179] width 48 height 11
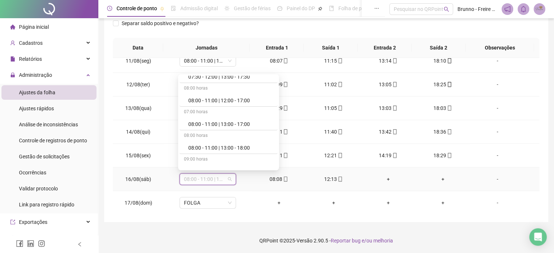
scroll to position [219, 0]
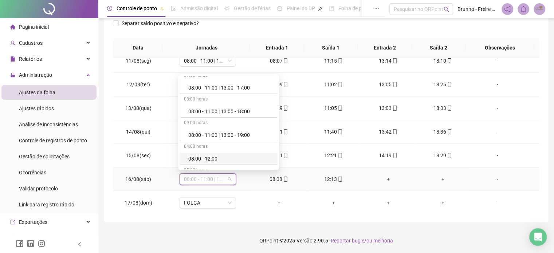
click at [211, 160] on div "08:00 - 12:00" at bounding box center [230, 159] width 85 height 8
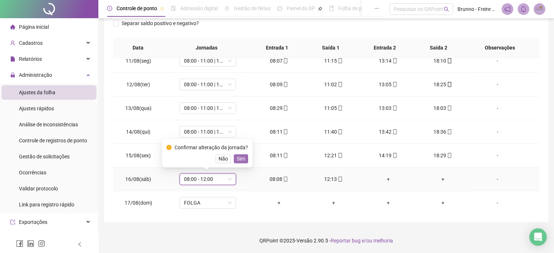
click at [239, 158] on span "Sim" at bounding box center [241, 159] width 8 height 8
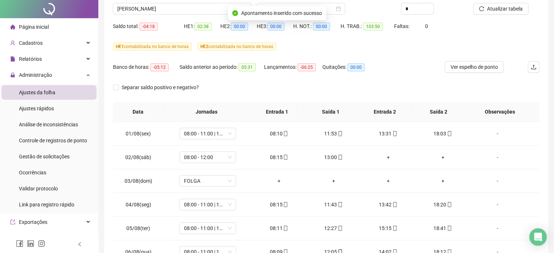
scroll to position [0, 0]
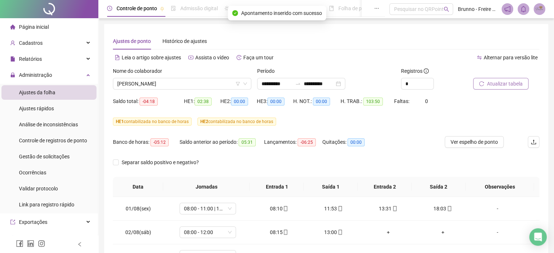
click at [500, 83] on span "Atualizar tabela" at bounding box center [505, 84] width 36 height 8
click at [205, 84] on span "[PERSON_NAME]" at bounding box center [182, 83] width 130 height 11
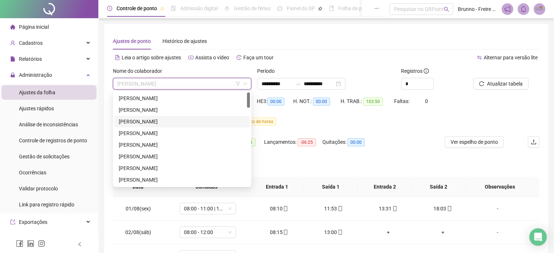
click at [159, 121] on div "[PERSON_NAME]" at bounding box center [182, 122] width 127 height 8
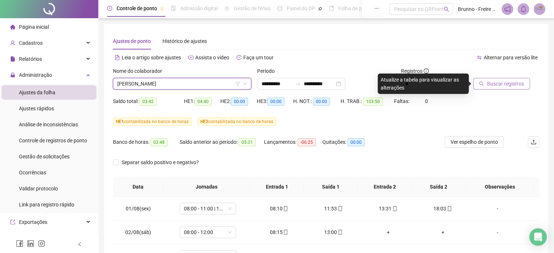
click at [522, 84] on span "Buscar registros" at bounding box center [505, 84] width 37 height 8
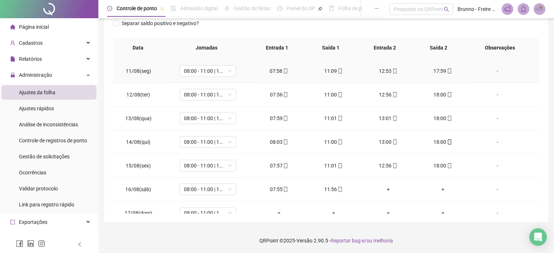
scroll to position [246, 0]
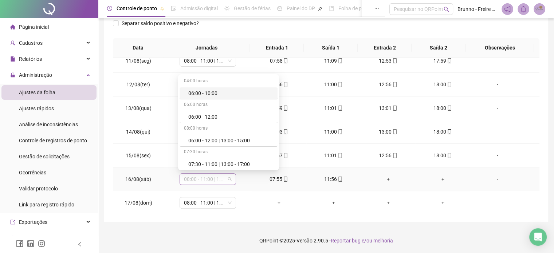
click at [226, 177] on span "08:00 - 11:00 | 13:00 - 18:00" at bounding box center [208, 179] width 48 height 11
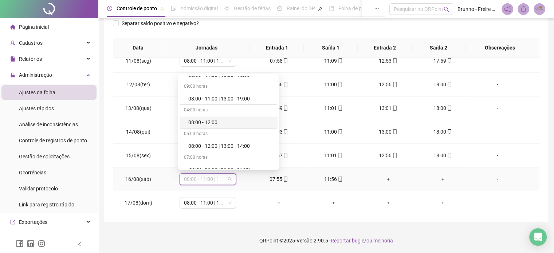
click at [208, 118] on div "08:00 - 12:00" at bounding box center [230, 122] width 85 height 8
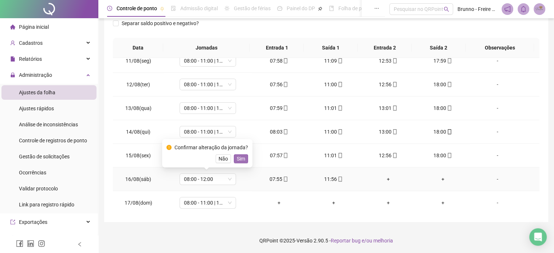
click at [239, 160] on span "Sim" at bounding box center [241, 159] width 8 height 8
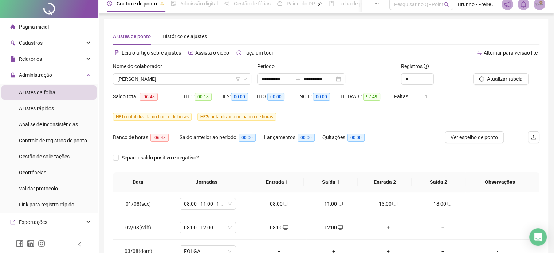
scroll to position [0, 0]
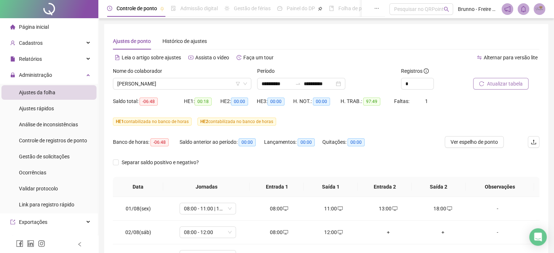
click at [506, 85] on span "Atualizar tabela" at bounding box center [505, 84] width 36 height 8
click at [192, 81] on span "[PERSON_NAME]" at bounding box center [182, 83] width 130 height 11
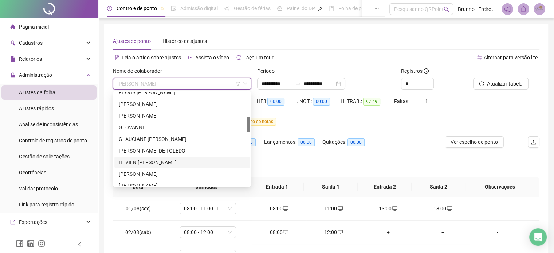
scroll to position [182, 0]
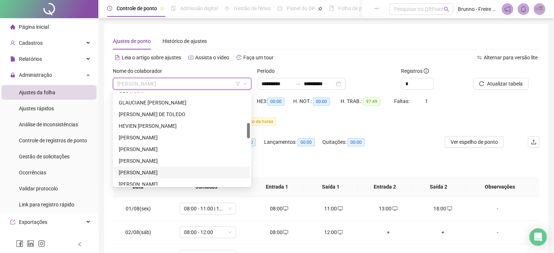
click at [134, 175] on div "[PERSON_NAME]" at bounding box center [182, 173] width 127 height 8
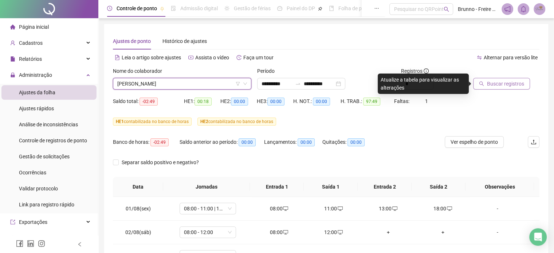
click at [505, 84] on span "Buscar registros" at bounding box center [505, 84] width 37 height 8
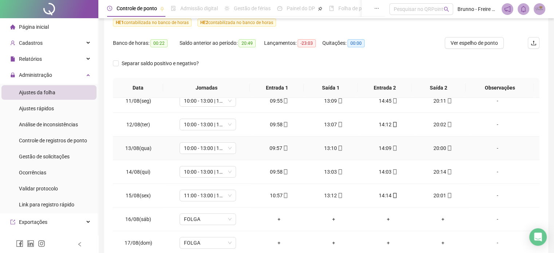
scroll to position [139, 0]
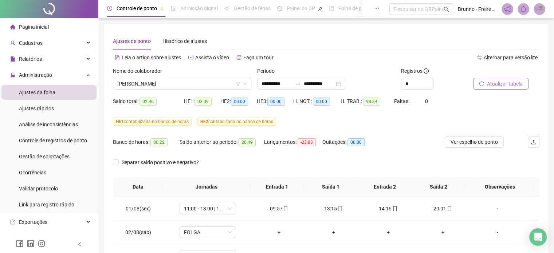
click at [497, 87] on span "Atualizar tabela" at bounding box center [505, 84] width 36 height 8
click at [198, 84] on span "[PERSON_NAME]" at bounding box center [182, 83] width 130 height 11
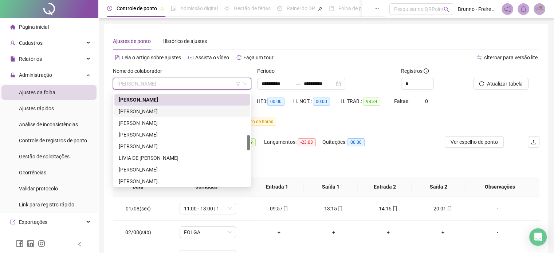
click at [167, 111] on div "[PERSON_NAME]" at bounding box center [182, 111] width 127 height 8
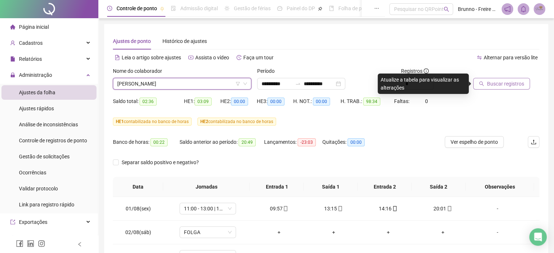
click at [518, 84] on span "Buscar registros" at bounding box center [505, 84] width 37 height 8
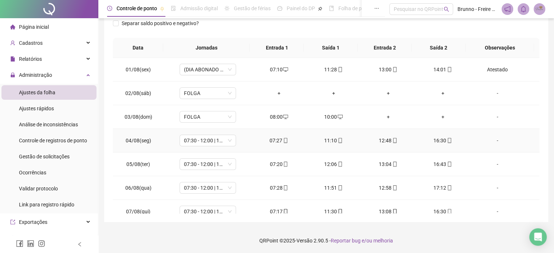
scroll to position [32, 0]
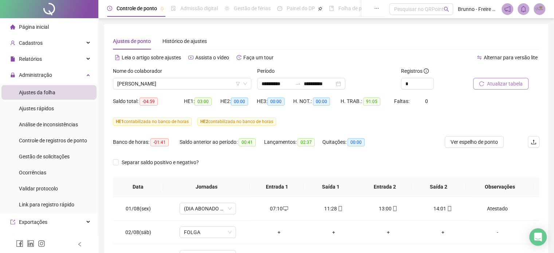
click at [503, 87] on span "Atualizar tabela" at bounding box center [505, 84] width 36 height 8
click at [197, 82] on span "[PERSON_NAME]" at bounding box center [182, 83] width 130 height 11
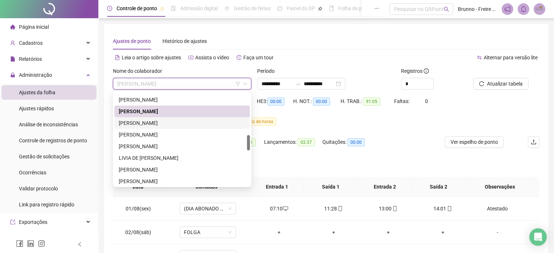
click at [150, 122] on div "[PERSON_NAME]" at bounding box center [182, 123] width 127 height 8
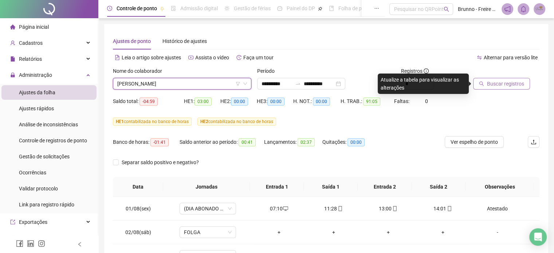
click at [506, 79] on button "Buscar registros" at bounding box center [501, 84] width 57 height 12
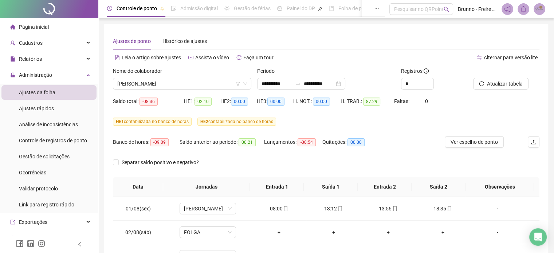
click at [505, 81] on span "Atualizar tabela" at bounding box center [505, 84] width 36 height 8
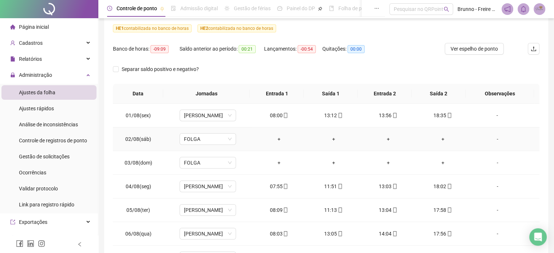
scroll to position [0, 0]
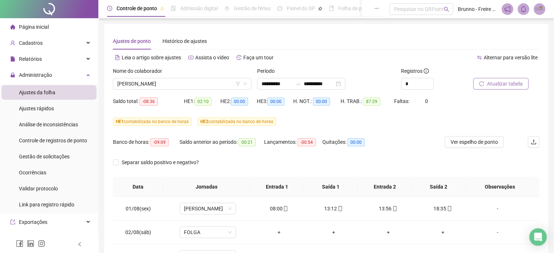
click at [504, 84] on span "Atualizar tabela" at bounding box center [505, 84] width 36 height 8
click at [186, 82] on span "[PERSON_NAME]" at bounding box center [182, 83] width 130 height 11
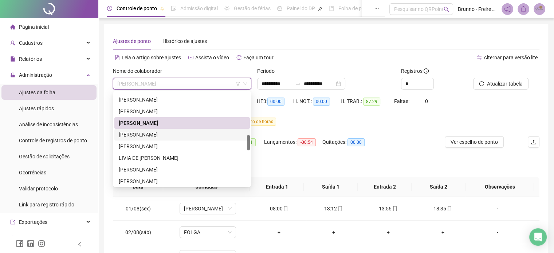
click at [150, 134] on div "[PERSON_NAME]" at bounding box center [182, 135] width 127 height 8
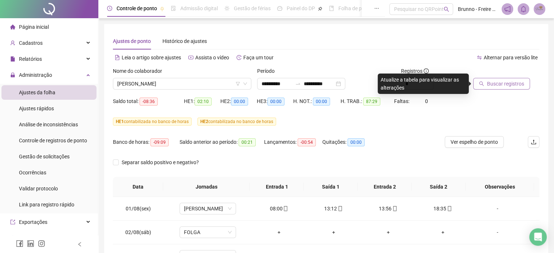
click at [504, 83] on span "Buscar registros" at bounding box center [505, 84] width 37 height 8
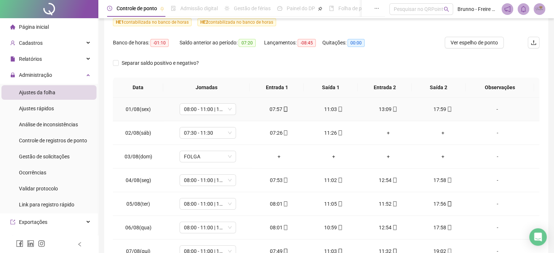
scroll to position [30, 0]
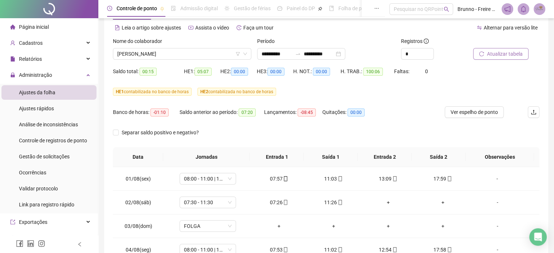
click at [507, 52] on span "Atualizar tabela" at bounding box center [505, 54] width 36 height 8
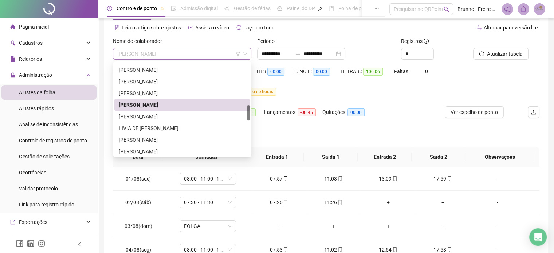
click at [177, 52] on span "[PERSON_NAME]" at bounding box center [182, 53] width 130 height 11
click at [148, 118] on div "[PERSON_NAME]" at bounding box center [182, 117] width 127 height 8
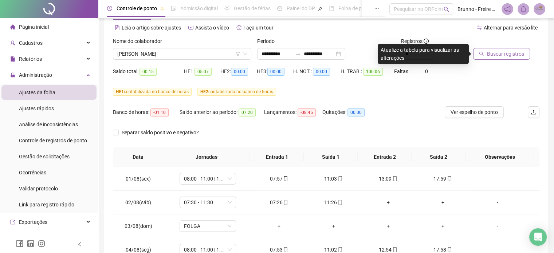
click at [497, 56] on span "Buscar registros" at bounding box center [505, 54] width 37 height 8
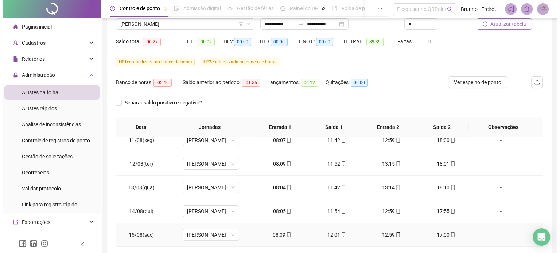
scroll to position [0, 0]
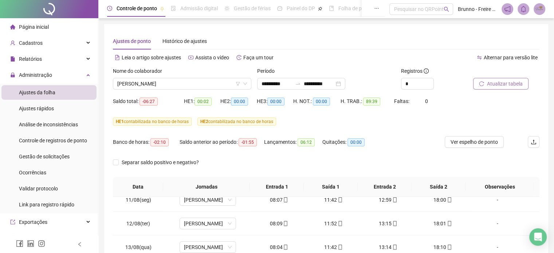
click at [507, 81] on span "Atualizar tabela" at bounding box center [505, 84] width 36 height 8
click at [208, 84] on span "[PERSON_NAME]" at bounding box center [182, 83] width 130 height 11
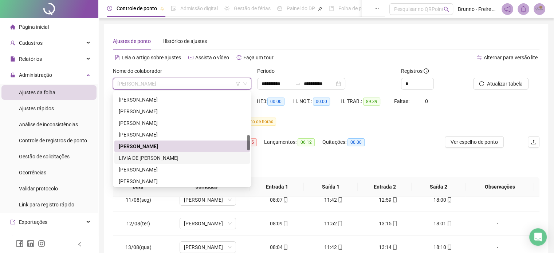
click at [162, 159] on div "LIVIA DE [PERSON_NAME]" at bounding box center [182, 158] width 127 height 8
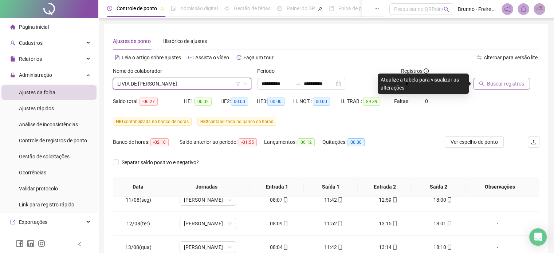
click at [487, 86] on span "Buscar registros" at bounding box center [505, 84] width 37 height 8
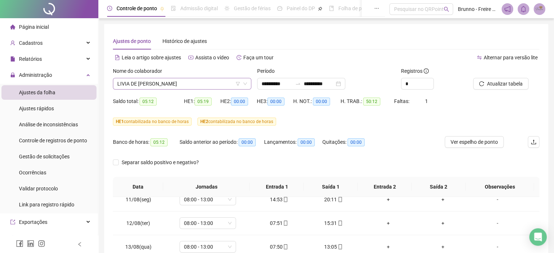
click at [212, 86] on span "LIVIA DE [PERSON_NAME]" at bounding box center [182, 83] width 130 height 11
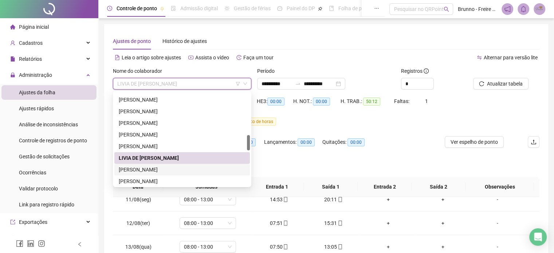
click at [160, 169] on div "[PERSON_NAME]" at bounding box center [182, 170] width 127 height 8
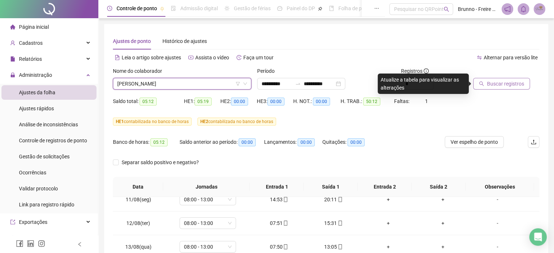
click at [488, 85] on span "Buscar registros" at bounding box center [505, 84] width 37 height 8
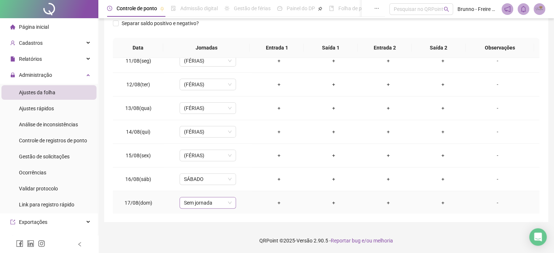
click at [192, 201] on span "Sem jornada" at bounding box center [208, 202] width 48 height 11
type input "***"
click at [198, 164] on div "Folga" at bounding box center [212, 163] width 48 height 8
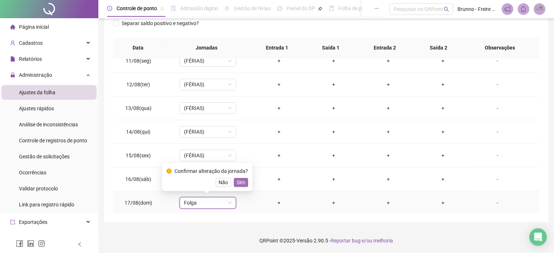
click at [239, 180] on span "Sim" at bounding box center [241, 182] width 8 height 8
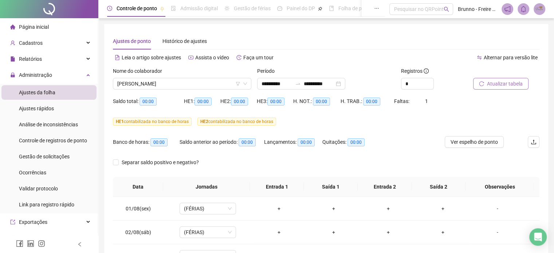
click at [504, 83] on span "Atualizar tabela" at bounding box center [505, 84] width 36 height 8
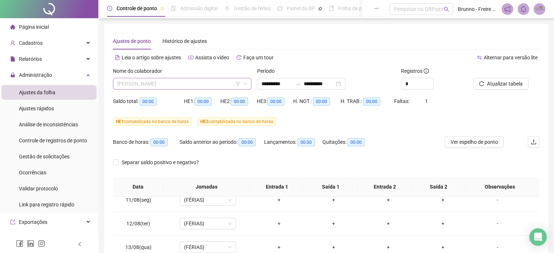
click at [201, 81] on span "[PERSON_NAME]" at bounding box center [182, 83] width 130 height 11
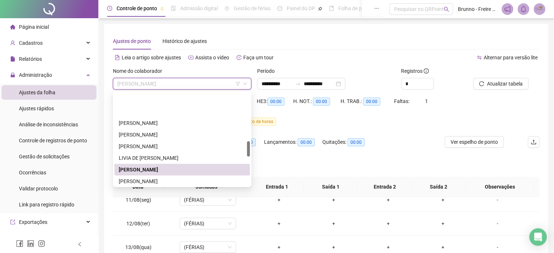
scroll to position [291, 0]
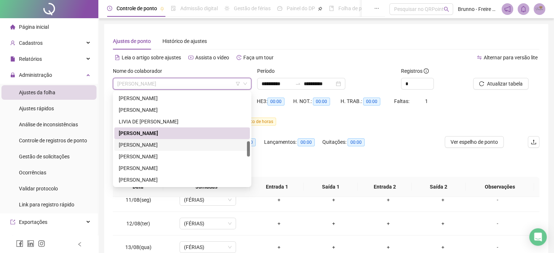
click at [143, 149] on div "[PERSON_NAME]" at bounding box center [182, 145] width 136 height 12
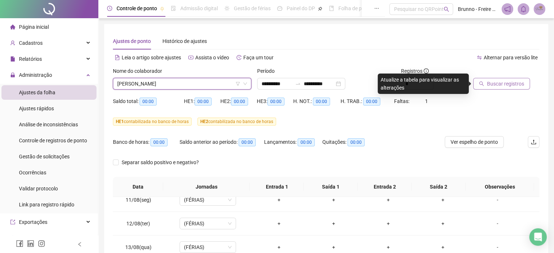
click at [509, 86] on span "Buscar registros" at bounding box center [505, 84] width 37 height 8
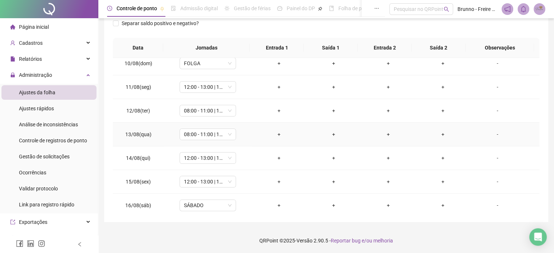
scroll to position [246, 0]
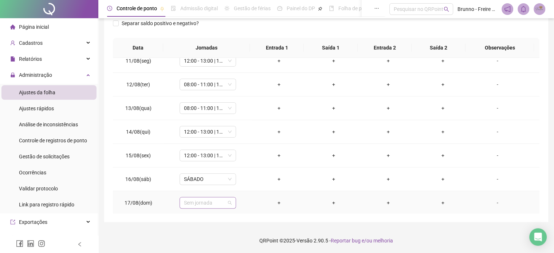
click at [193, 202] on span "Sem jornada" at bounding box center [208, 202] width 48 height 11
type input "***"
click at [201, 163] on div "Folga" at bounding box center [212, 163] width 48 height 8
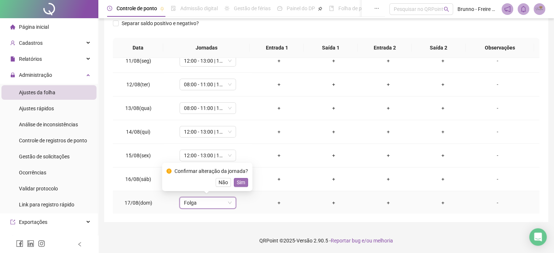
click at [245, 185] on button "Sim" at bounding box center [241, 182] width 14 height 9
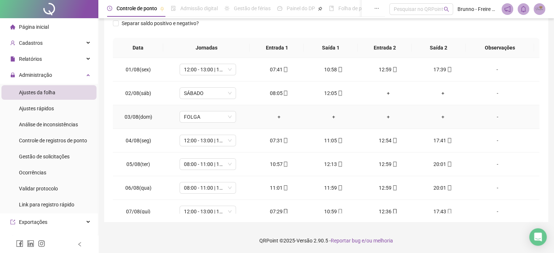
scroll to position [0, 0]
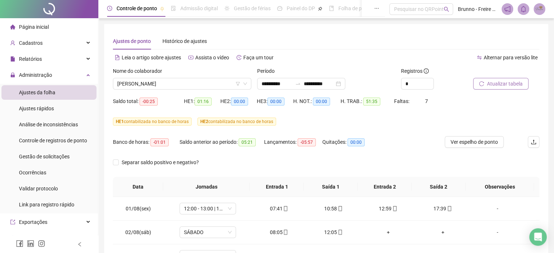
click at [506, 82] on span "Atualizar tabela" at bounding box center [505, 84] width 36 height 8
click at [184, 82] on span "[PERSON_NAME]" at bounding box center [182, 83] width 130 height 11
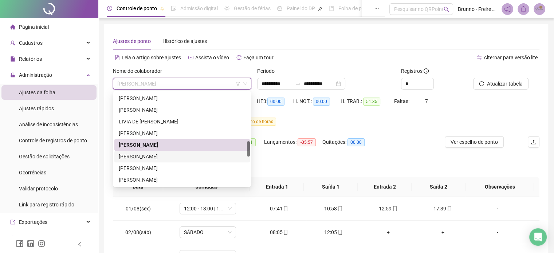
click at [150, 156] on div "[PERSON_NAME]" at bounding box center [182, 157] width 127 height 8
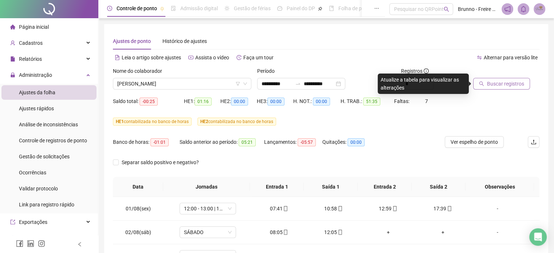
click at [497, 83] on span "Buscar registros" at bounding box center [505, 84] width 37 height 8
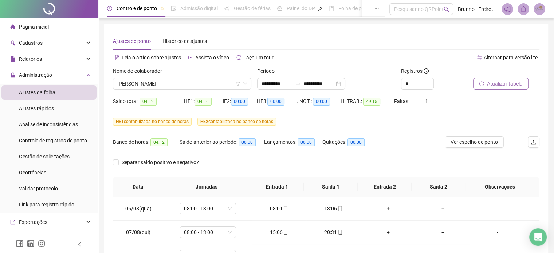
click at [503, 86] on span "Atualizar tabela" at bounding box center [505, 84] width 36 height 8
click at [431, 231] on div "+" at bounding box center [442, 232] width 43 height 8
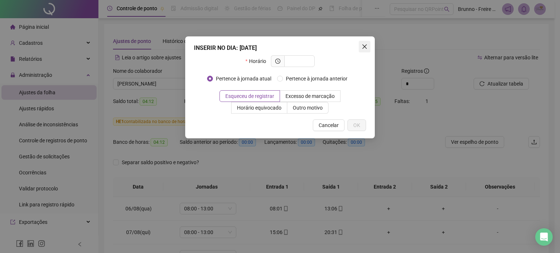
click at [366, 46] on icon "close" at bounding box center [364, 47] width 6 height 6
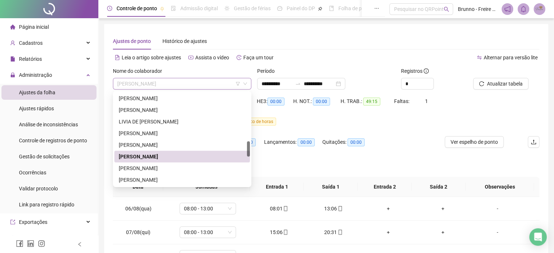
click at [221, 81] on span "[PERSON_NAME]" at bounding box center [182, 83] width 130 height 11
click at [165, 169] on div "[PERSON_NAME]" at bounding box center [182, 168] width 127 height 8
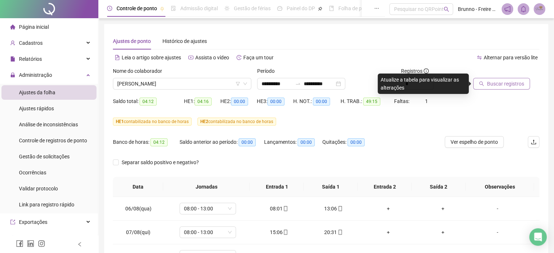
click at [490, 85] on span "Buscar registros" at bounding box center [505, 84] width 37 height 8
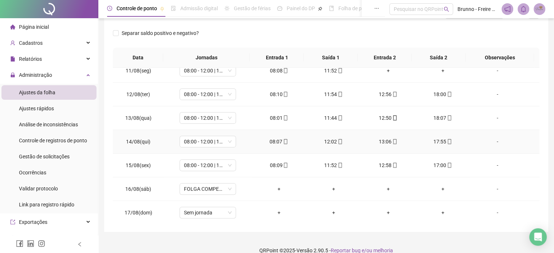
scroll to position [139, 0]
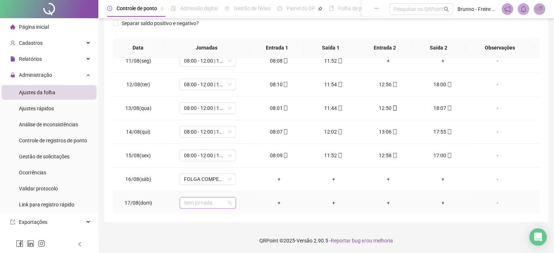
click at [207, 201] on span "Sem jornada" at bounding box center [208, 202] width 48 height 11
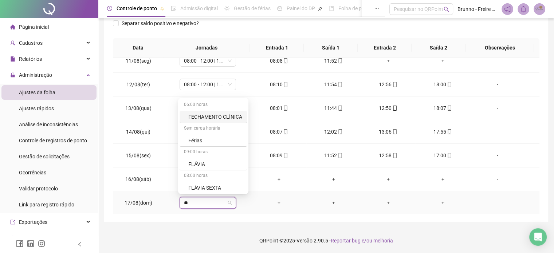
type input "***"
click at [206, 158] on div "Folga" at bounding box center [210, 163] width 61 height 12
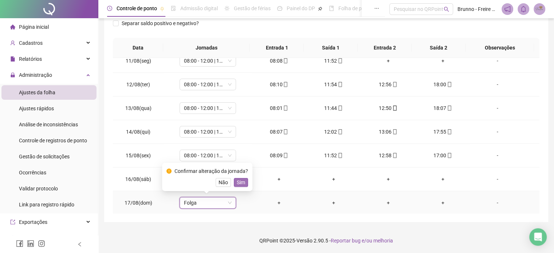
click at [239, 181] on span "Sim" at bounding box center [241, 182] width 8 height 8
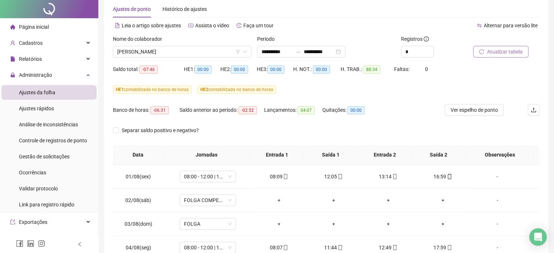
scroll to position [0, 0]
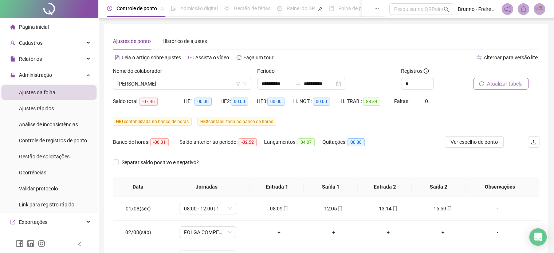
click at [518, 81] on span "Atualizar tabela" at bounding box center [505, 84] width 36 height 8
click at [187, 84] on span "[PERSON_NAME]" at bounding box center [182, 83] width 130 height 11
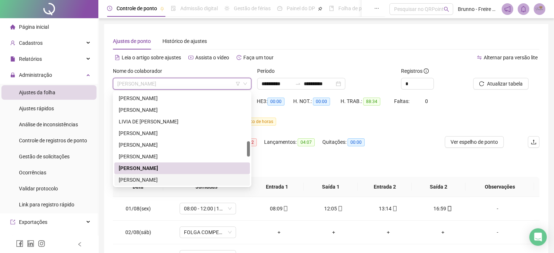
click at [149, 180] on div "[PERSON_NAME]" at bounding box center [182, 180] width 127 height 8
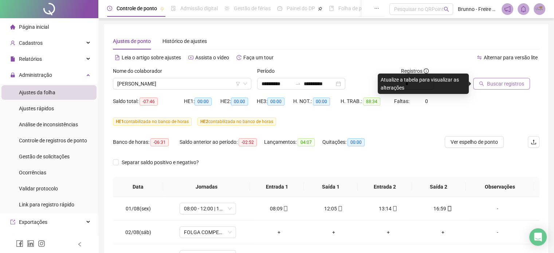
click at [514, 84] on span "Buscar registros" at bounding box center [505, 84] width 37 height 8
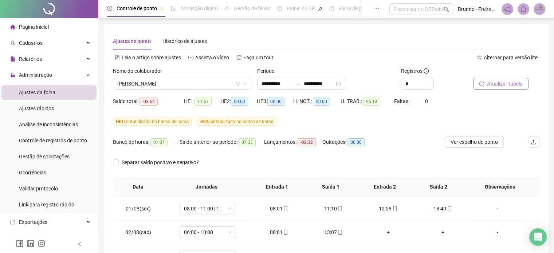
click at [523, 85] on button "Atualizar tabela" at bounding box center [500, 84] width 55 height 12
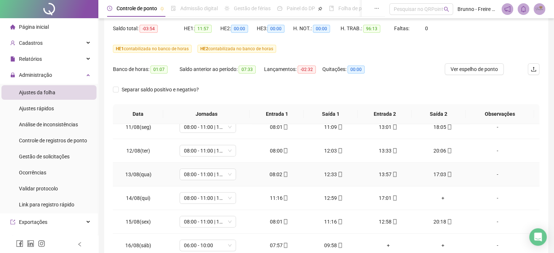
scroll to position [139, 0]
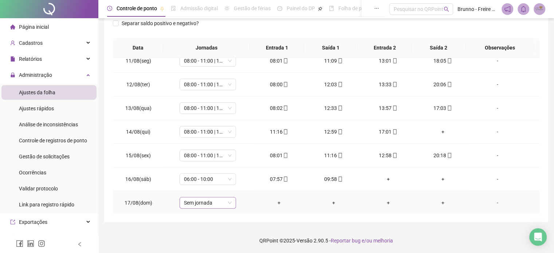
click at [191, 198] on span "Sem jornada" at bounding box center [208, 202] width 48 height 11
type input "***"
click at [202, 166] on div "Folga" at bounding box center [212, 163] width 48 height 8
click at [237, 183] on span "Sim" at bounding box center [241, 182] width 8 height 8
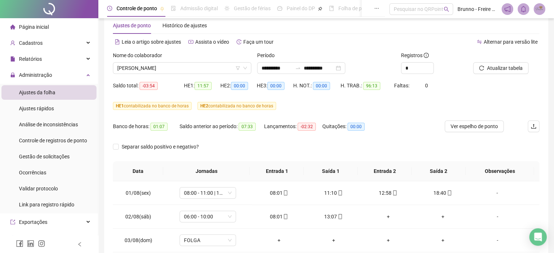
scroll to position [0, 0]
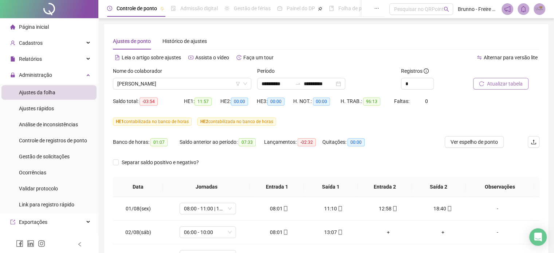
click at [498, 83] on span "Atualizar tabela" at bounding box center [505, 84] width 36 height 8
click at [195, 83] on span "[PERSON_NAME]" at bounding box center [182, 83] width 130 height 11
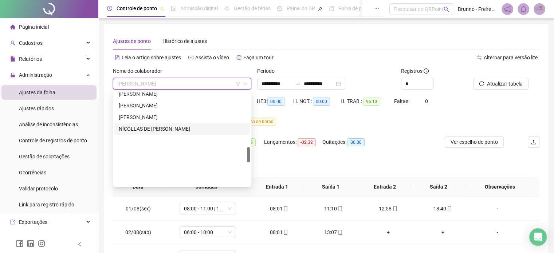
scroll to position [328, 0]
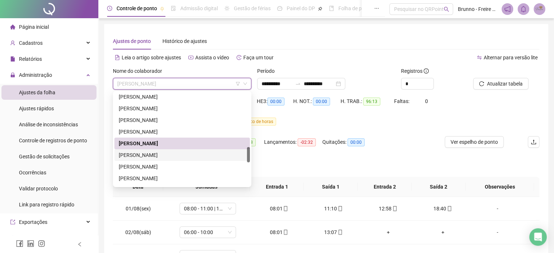
click at [156, 156] on div "[PERSON_NAME]" at bounding box center [182, 155] width 127 height 8
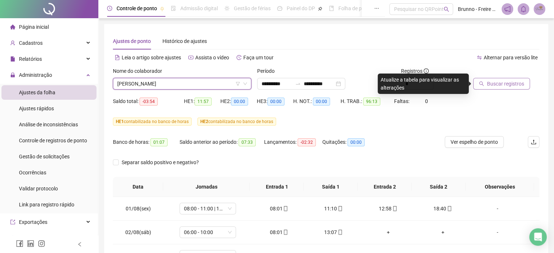
click at [510, 87] on span "Buscar registros" at bounding box center [505, 84] width 37 height 8
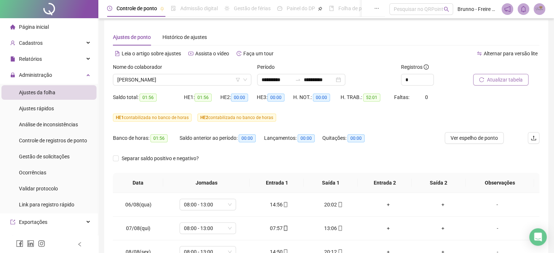
scroll to position [0, 0]
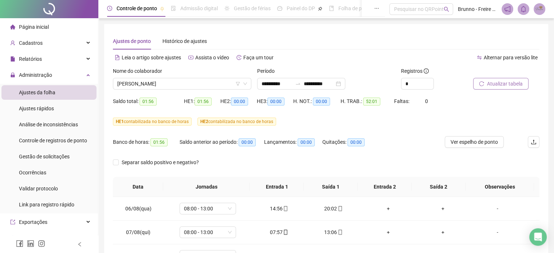
click at [510, 83] on span "Atualizar tabela" at bounding box center [505, 84] width 36 height 8
click at [196, 88] on span "[PERSON_NAME]" at bounding box center [182, 83] width 130 height 11
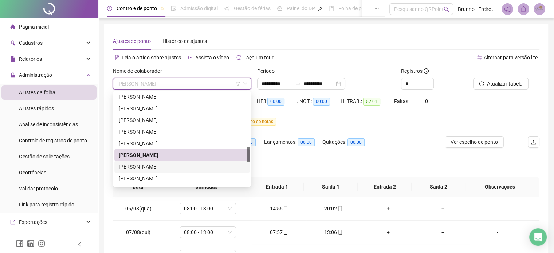
click at [148, 169] on div "[PERSON_NAME]" at bounding box center [182, 167] width 127 height 8
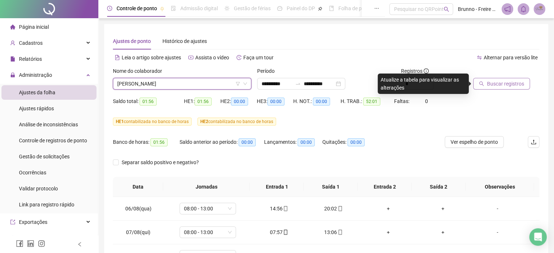
click at [511, 84] on span "Buscar registros" at bounding box center [505, 84] width 37 height 8
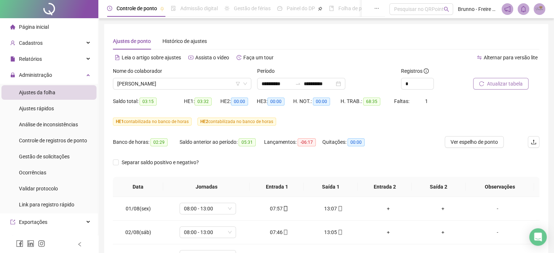
click at [507, 78] on button "Atualizar tabela" at bounding box center [500, 84] width 55 height 12
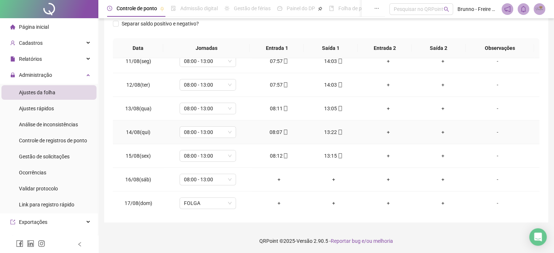
scroll to position [139, 0]
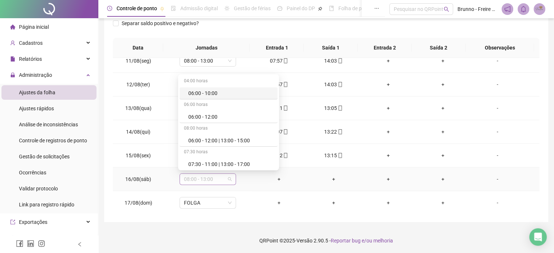
click at [229, 179] on span "08:00 - 13:00" at bounding box center [208, 179] width 48 height 11
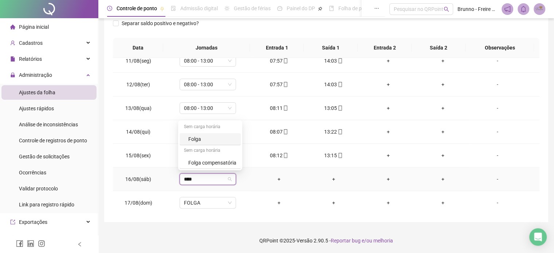
type input "*****"
click at [225, 166] on div "Folga compensatória" at bounding box center [212, 163] width 48 height 8
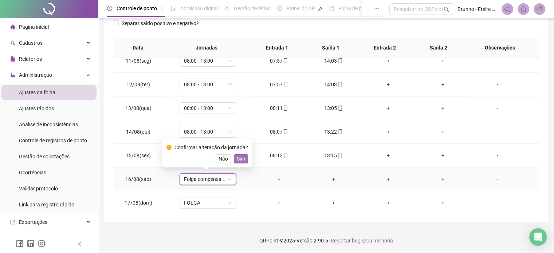
click at [237, 158] on span "Sim" at bounding box center [241, 159] width 8 height 8
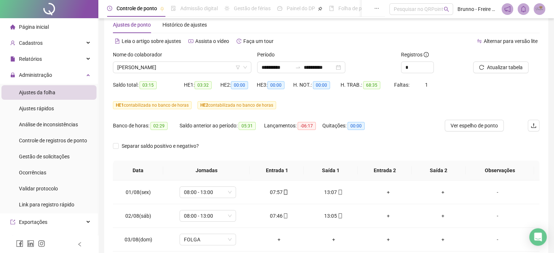
scroll to position [0, 0]
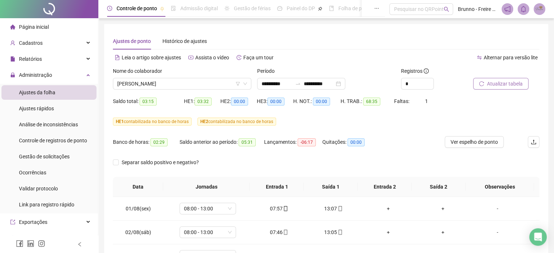
click at [507, 85] on span "Atualizar tabela" at bounding box center [505, 84] width 36 height 8
click at [220, 83] on span "[PERSON_NAME]" at bounding box center [182, 83] width 130 height 11
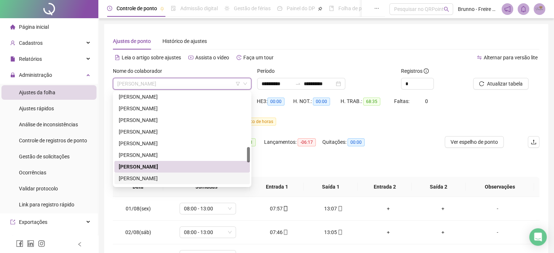
click at [178, 176] on div "[PERSON_NAME]" at bounding box center [182, 178] width 127 height 8
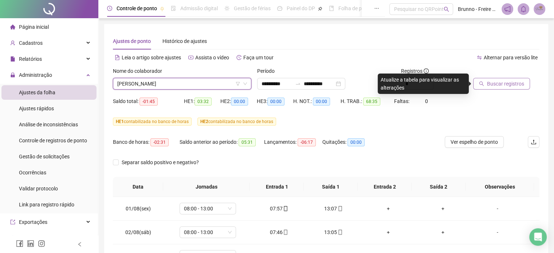
click at [508, 89] on button "Buscar registros" at bounding box center [501, 84] width 57 height 12
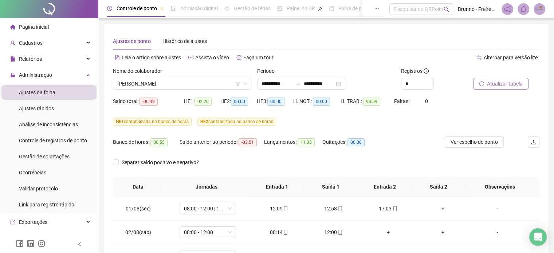
click at [506, 88] on button "Atualizar tabela" at bounding box center [500, 84] width 55 height 12
